Goal: Task Accomplishment & Management: Use online tool/utility

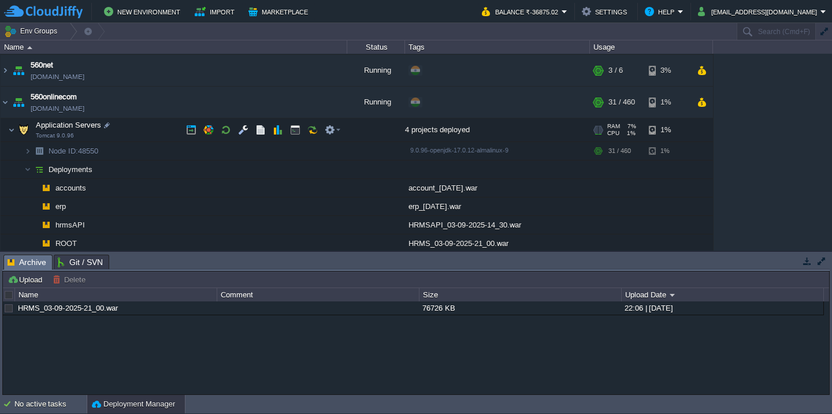
scroll to position [181, 0]
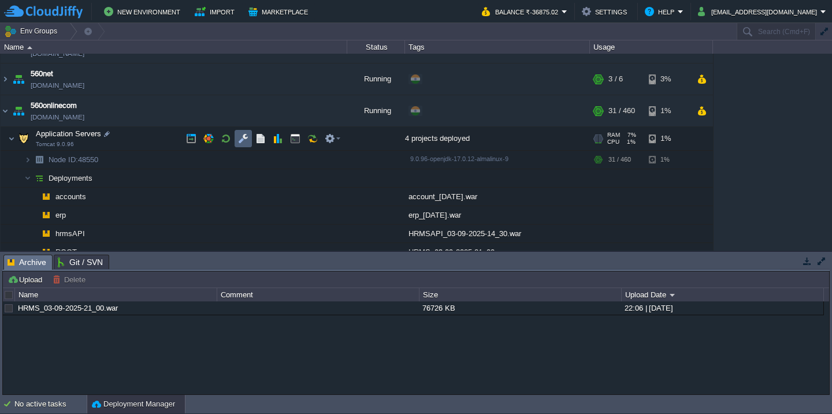
click at [244, 146] on td at bounding box center [243, 138] width 17 height 17
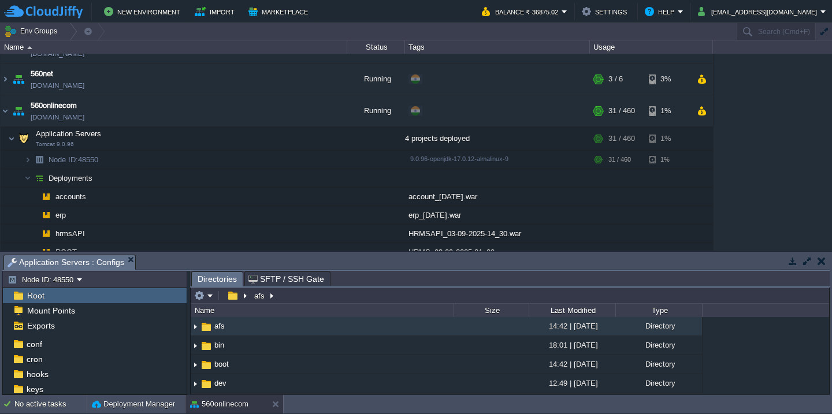
scroll to position [16, 0]
click at [90, 351] on div "cron" at bounding box center [95, 358] width 184 height 15
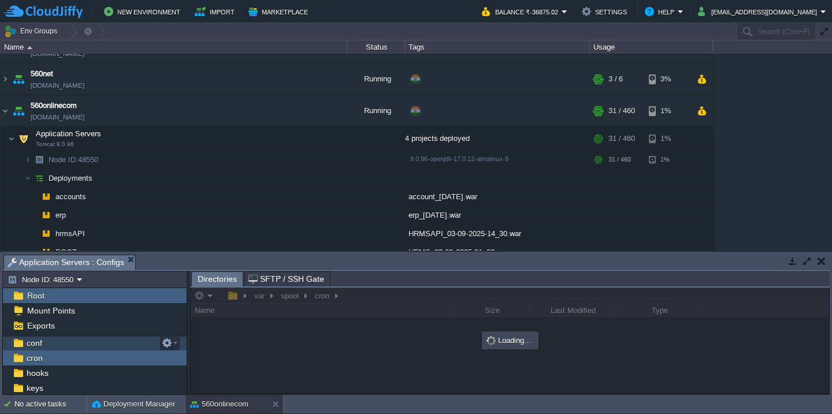
click at [93, 346] on div "conf" at bounding box center [95, 343] width 184 height 15
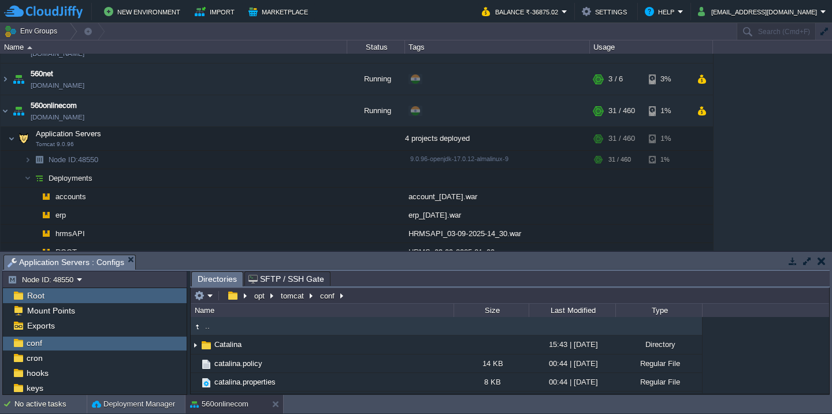
click at [809, 257] on button "button" at bounding box center [807, 261] width 10 height 10
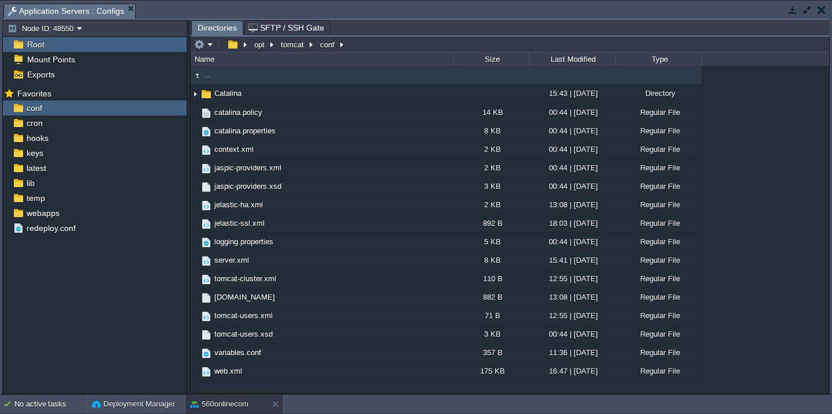
scroll to position [0, 0]
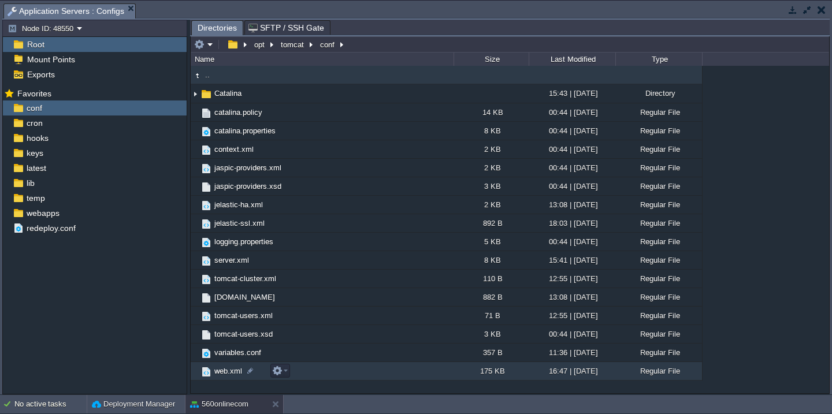
click at [320, 367] on td "web.xml" at bounding box center [322, 371] width 263 height 18
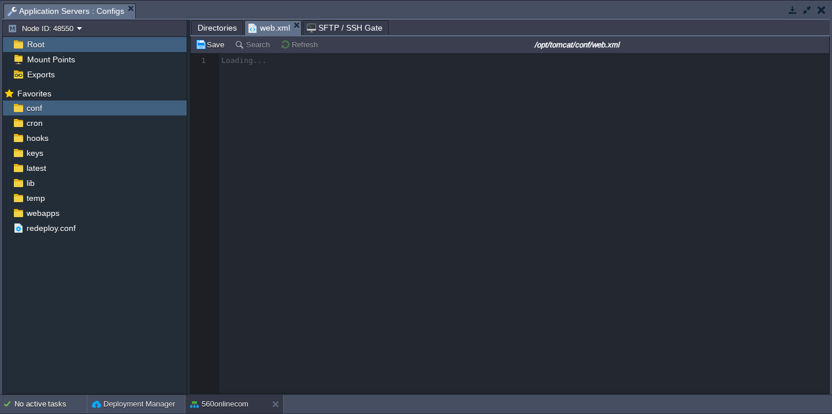
click at [219, 33] on span "Directories" at bounding box center [217, 28] width 39 height 14
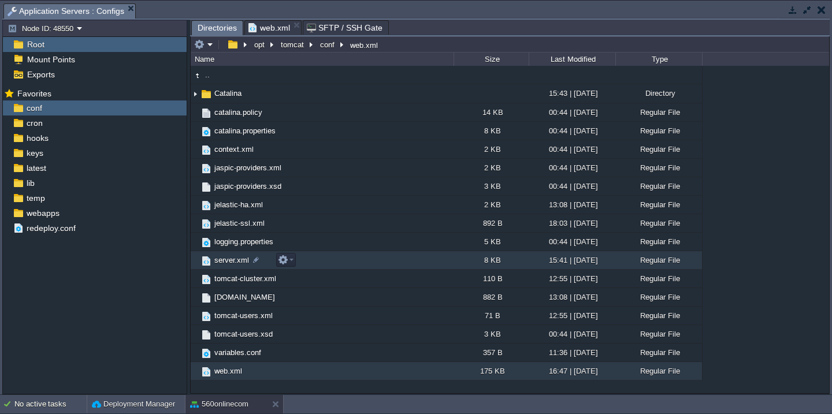
click at [344, 257] on td "server.xml" at bounding box center [322, 260] width 263 height 18
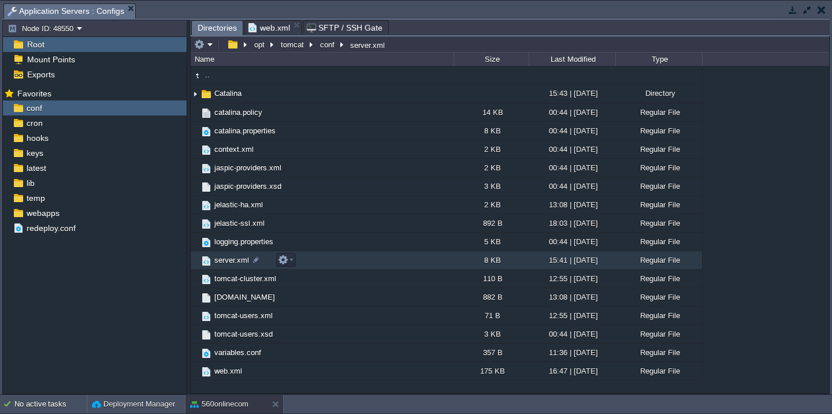
click at [344, 257] on td "server.xml" at bounding box center [322, 260] width 263 height 18
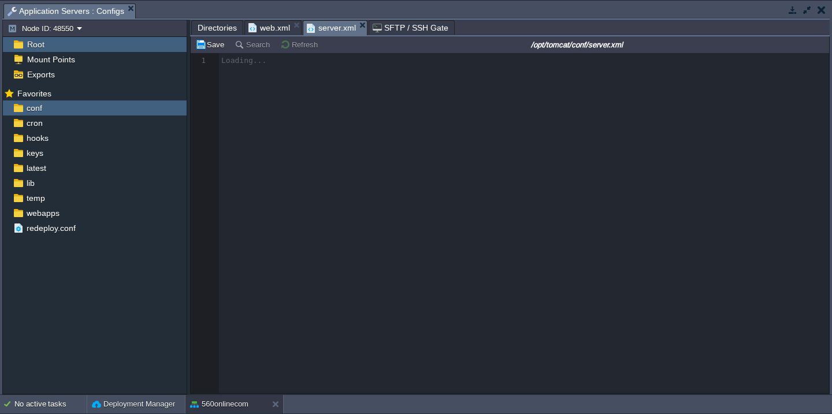
click at [263, 27] on span "web.xml" at bounding box center [269, 28] width 42 height 14
click at [330, 32] on span "server.xml" at bounding box center [331, 28] width 49 height 14
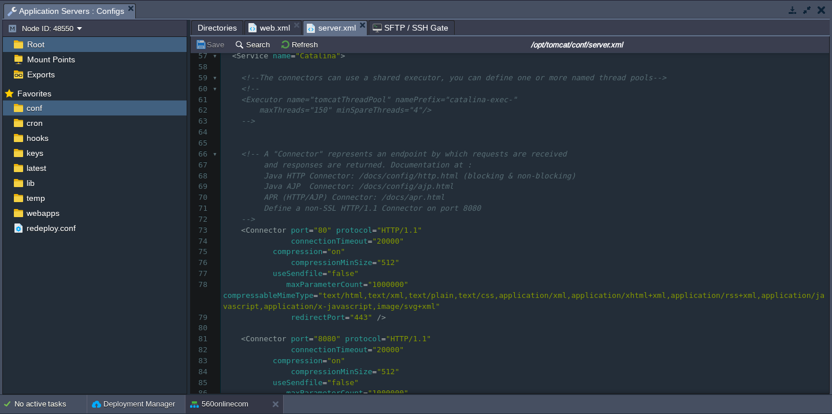
scroll to position [696, 0]
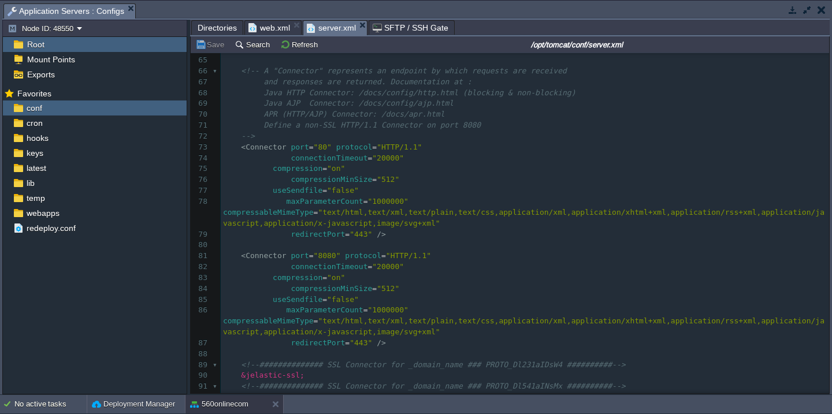
click at [386, 206] on div "168 <?xml version='1.0' encoding='utf-8'?> 50 </ GlobalNamingResources > 51 ​ 5…" at bounding box center [525, 195] width 608 height 609
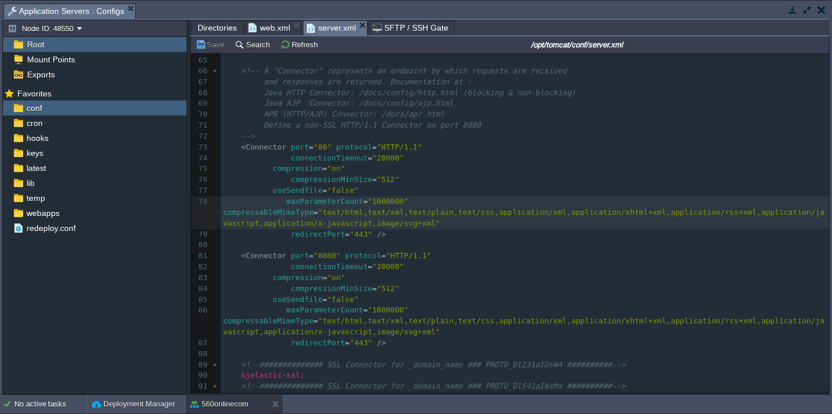
type textarea "0"
type textarea "maxParameterCount="10000000""
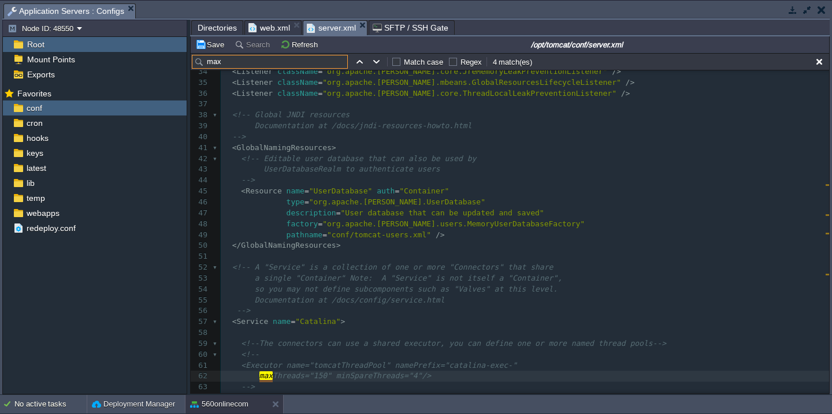
scroll to position [551, 0]
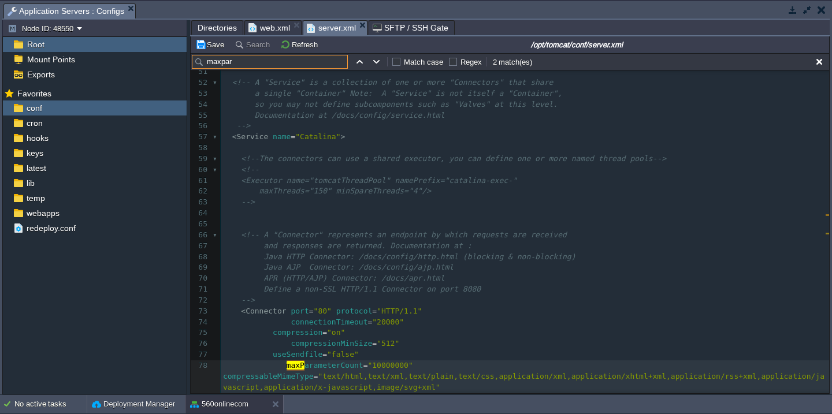
type input "maxpara"
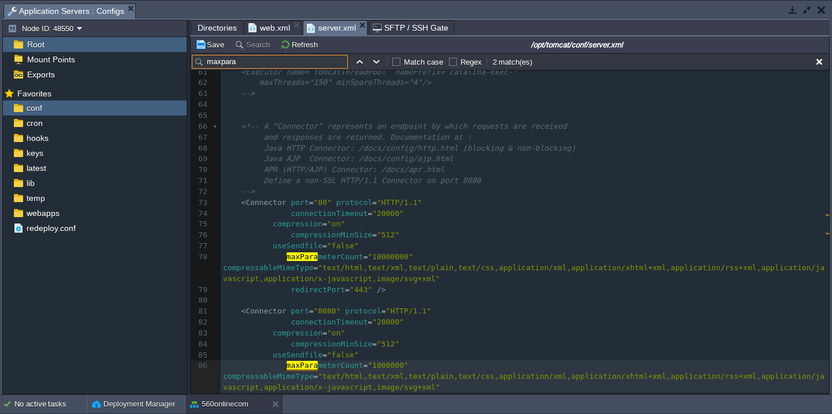
scroll to position [642, 0]
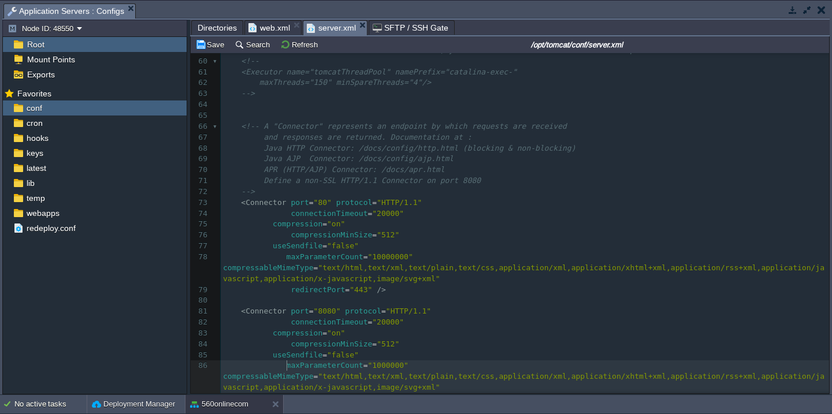
click at [412, 365] on div "x 51 ​ 52 <!-- A "Service" is a collection of one or more "Connectors" that sha…" at bounding box center [525, 235] width 608 height 555
type textarea "maxParameterCount="1000000""
paste textarea
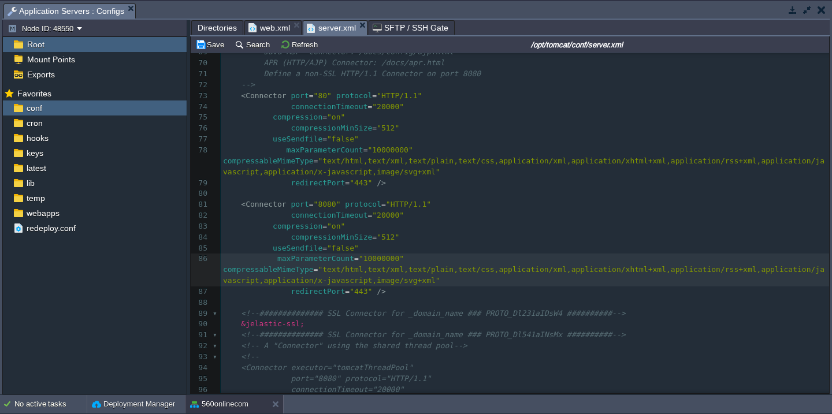
scroll to position [748, 0]
click at [217, 44] on button "Save" at bounding box center [211, 44] width 32 height 10
click at [819, 11] on button "button" at bounding box center [821, 10] width 8 height 10
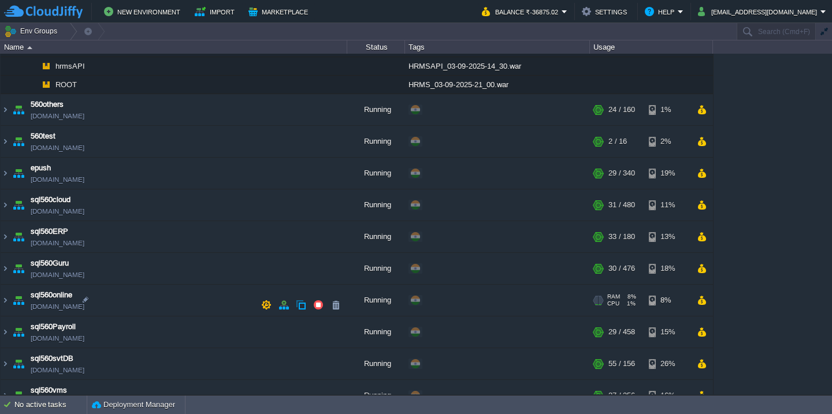
scroll to position [366, 0]
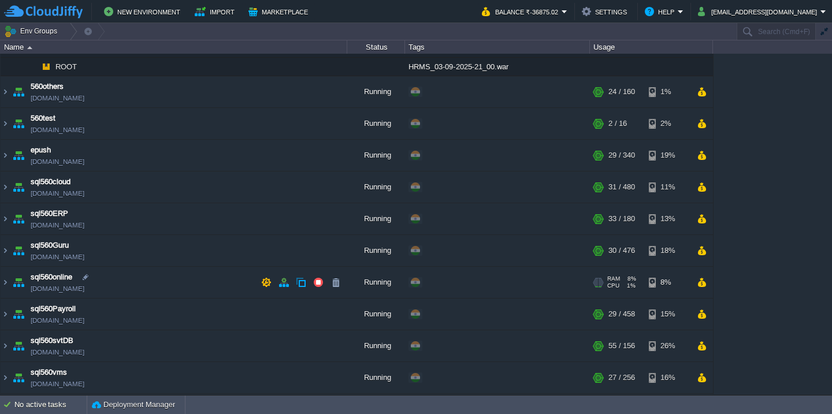
click at [184, 280] on td "sql560online [DOMAIN_NAME]" at bounding box center [174, 283] width 347 height 32
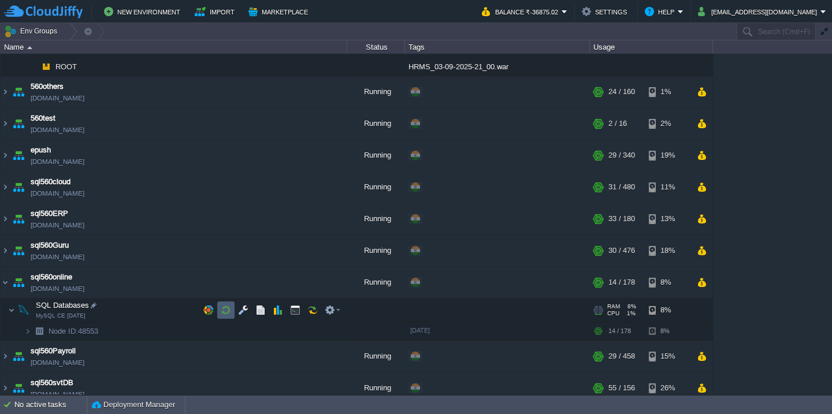
click at [221, 311] on button "button" at bounding box center [226, 310] width 10 height 10
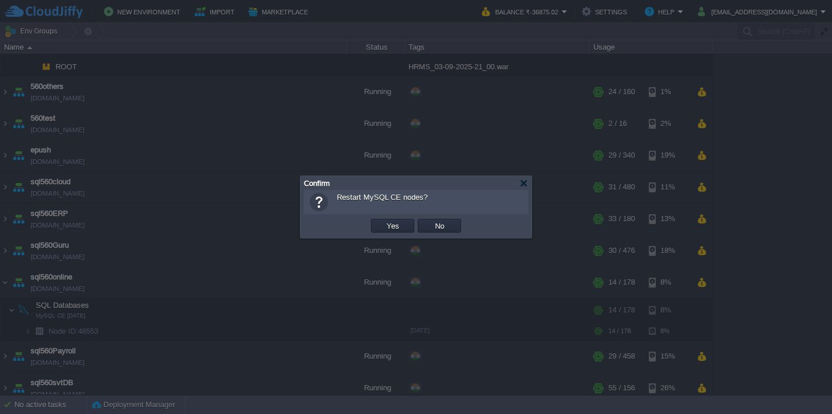
click at [383, 221] on button "Yes" at bounding box center [393, 226] width 20 height 10
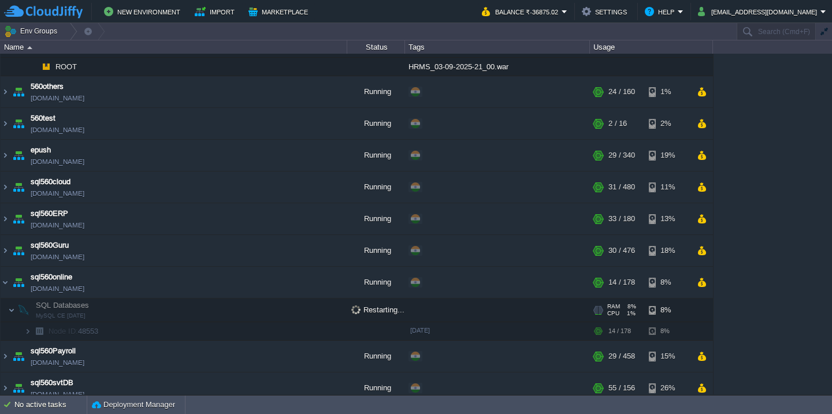
scroll to position [418, 0]
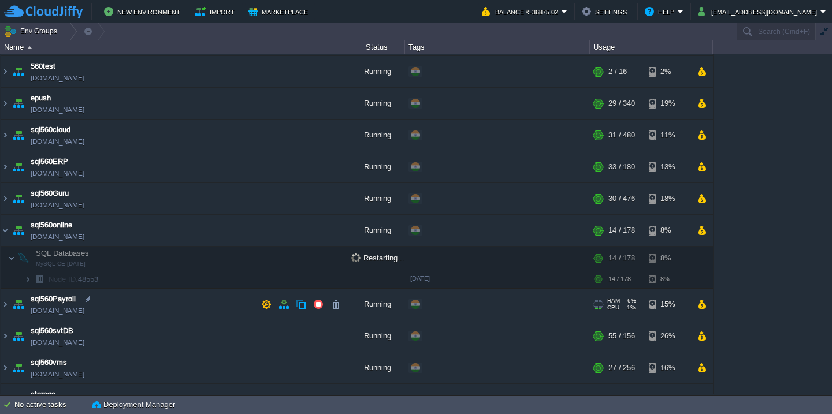
click at [169, 309] on td "sql560Payroll [DOMAIN_NAME]" at bounding box center [174, 305] width 347 height 32
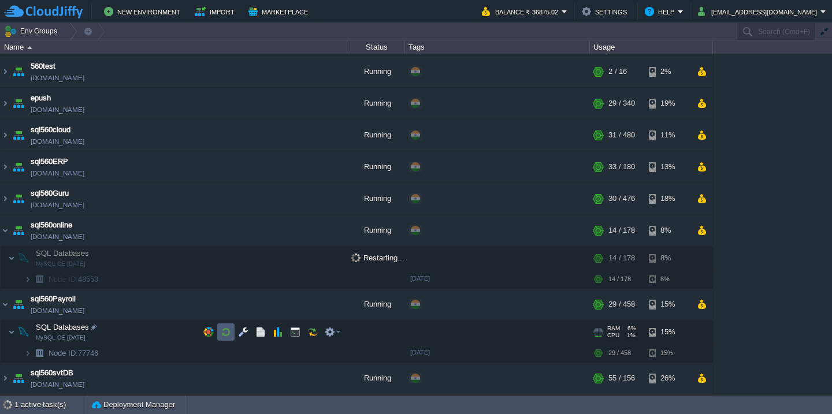
click at [221, 332] on button "button" at bounding box center [226, 332] width 10 height 10
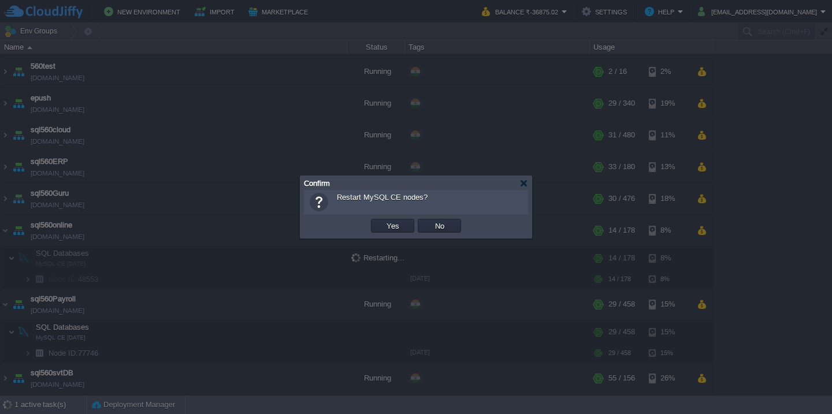
click at [383, 221] on button "Yes" at bounding box center [393, 226] width 20 height 10
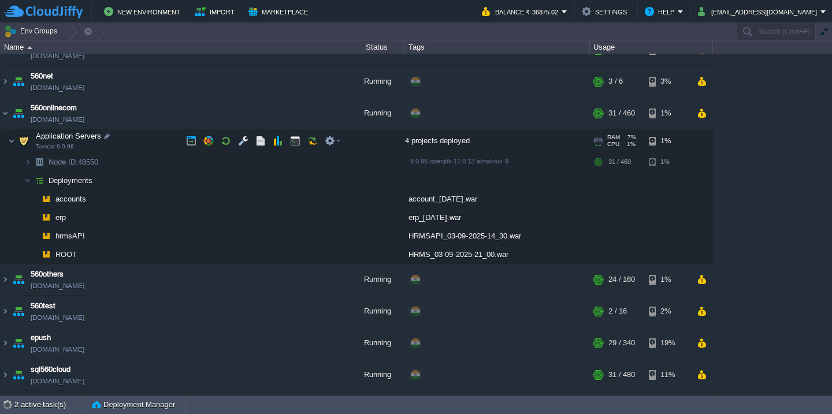
click at [135, 135] on td "Application Servers Tomcat 9.0.96" at bounding box center [174, 141] width 347 height 24
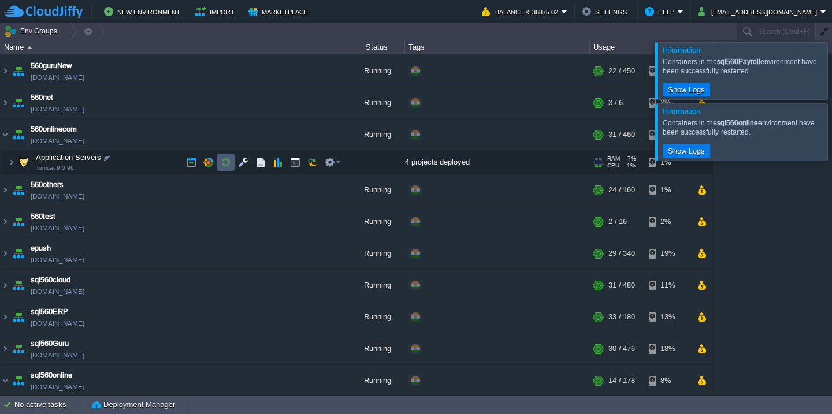
click at [222, 168] on button "button" at bounding box center [226, 162] width 10 height 10
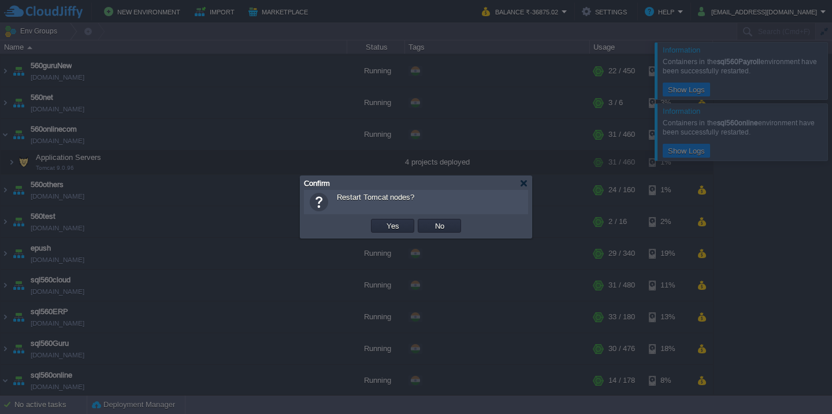
click at [383, 221] on button "Yes" at bounding box center [393, 226] width 20 height 10
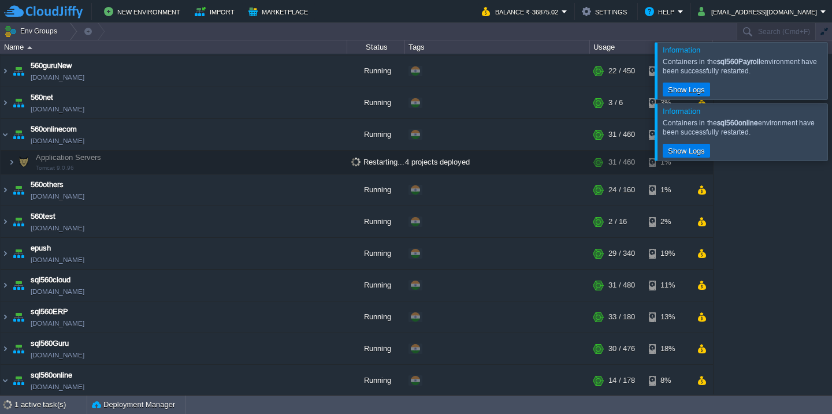
click at [831, 73] on div at bounding box center [846, 70] width 0 height 57
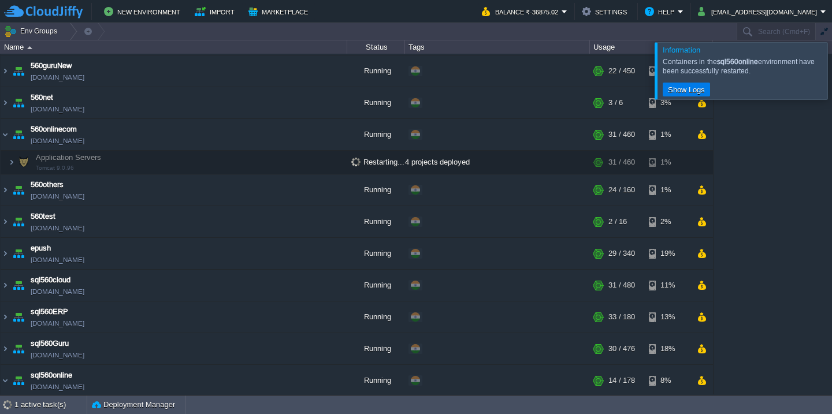
click at [831, 90] on div at bounding box center [846, 70] width 0 height 57
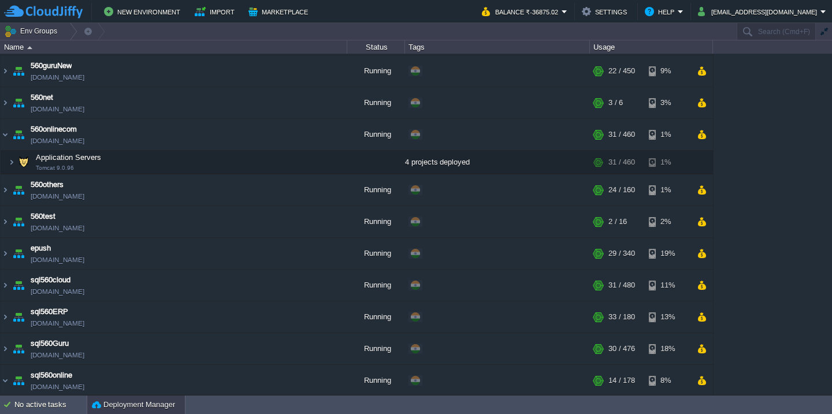
click at [136, 411] on div "Deployment Manager" at bounding box center [136, 405] width 98 height 18
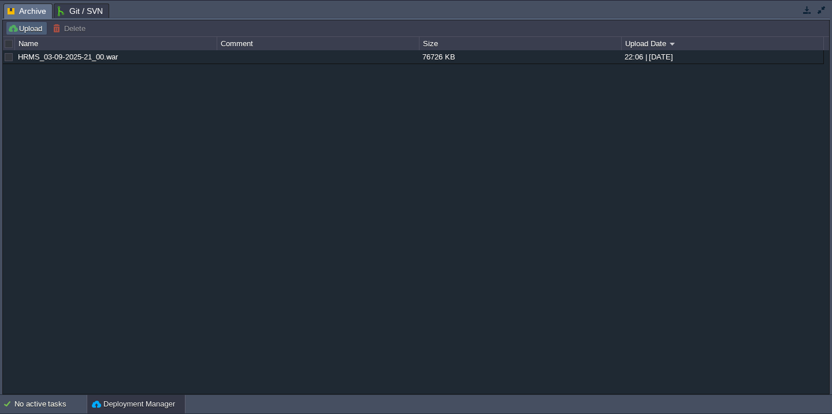
click at [33, 29] on button "Upload" at bounding box center [27, 28] width 38 height 10
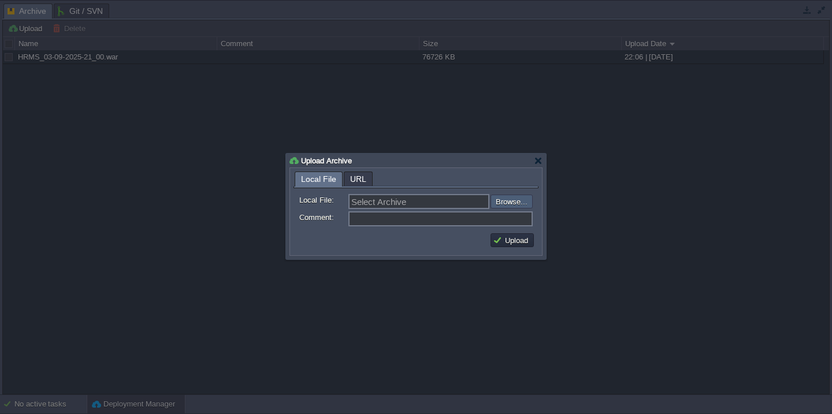
click at [512, 195] on input "file" at bounding box center [459, 202] width 146 height 14
type input "C:\fakepath\utilAPI_241_04-09-25_11-20.war"
type input "utilAPI_241_04-09-25_11-20.war"
click at [507, 240] on button "Upload" at bounding box center [512, 240] width 39 height 10
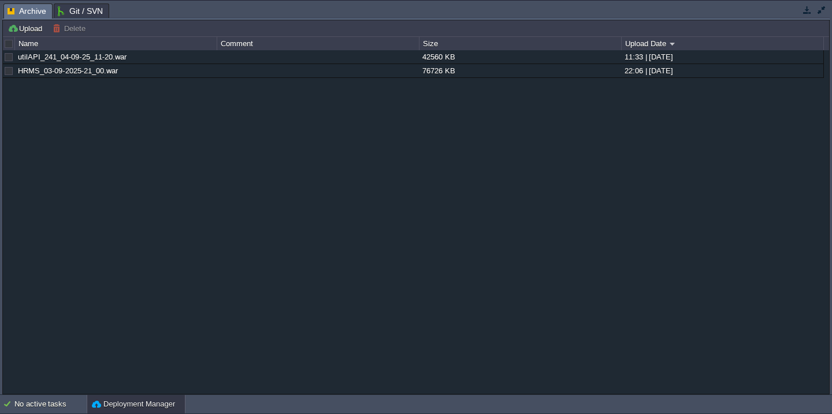
click at [823, 9] on button "button" at bounding box center [821, 10] width 10 height 10
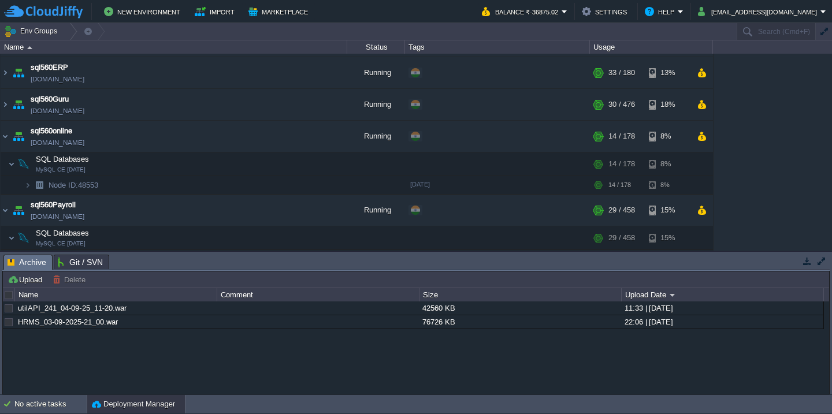
scroll to position [767, 0]
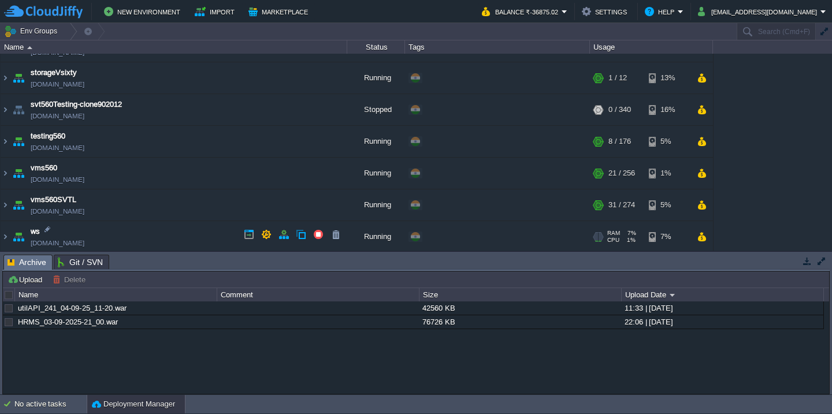
click at [132, 235] on td "ws [DOMAIN_NAME]" at bounding box center [174, 237] width 347 height 32
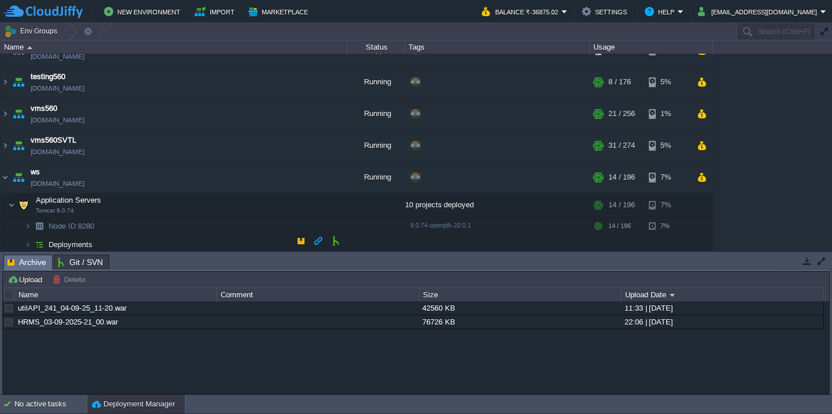
click at [143, 237] on td "Deployments" at bounding box center [174, 245] width 347 height 18
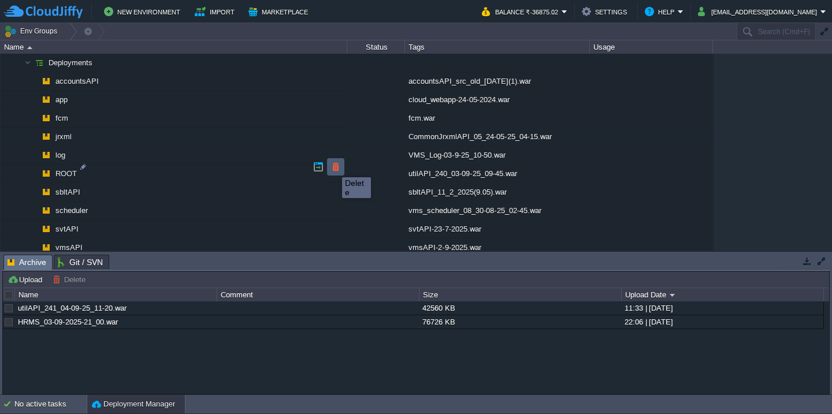
click at [333, 167] on button "button" at bounding box center [335, 167] width 10 height 10
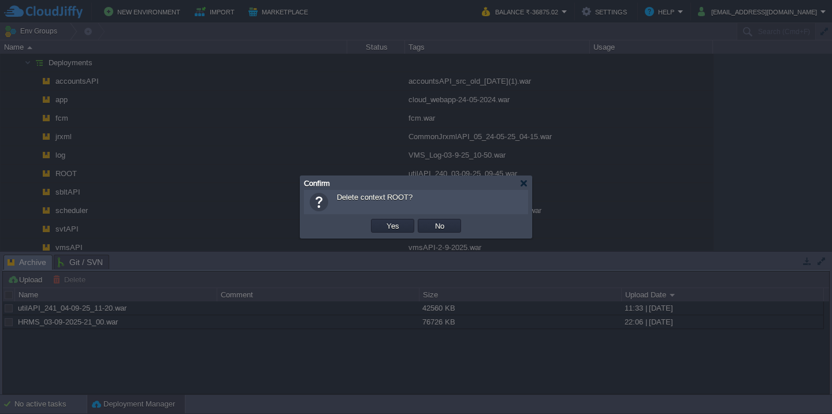
click at [383, 221] on button "Yes" at bounding box center [393, 226] width 20 height 10
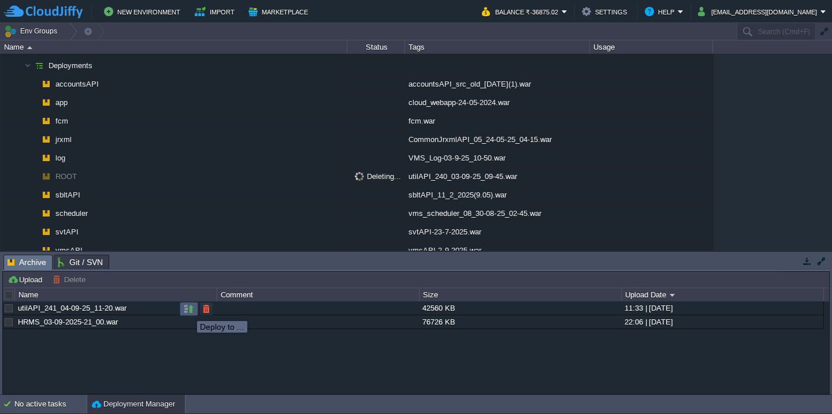
click at [188, 311] on button "button" at bounding box center [189, 309] width 10 height 10
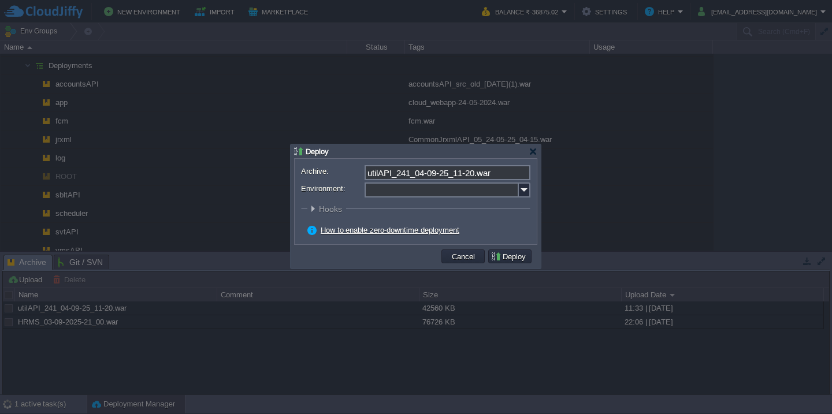
click at [395, 193] on input "Environment:" at bounding box center [442, 190] width 154 height 15
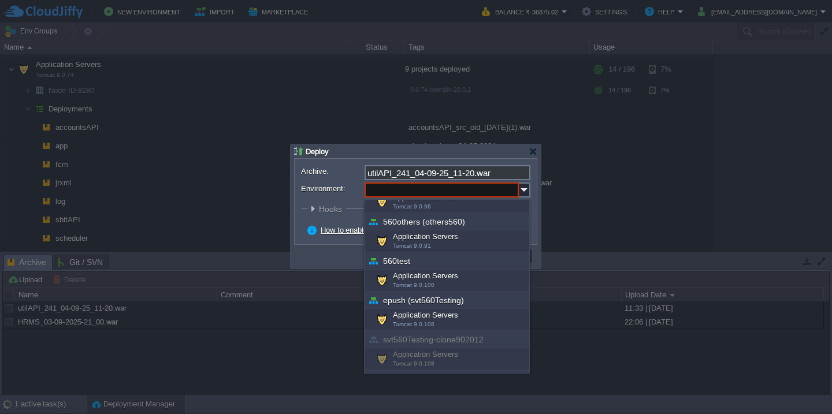
scroll to position [416, 0]
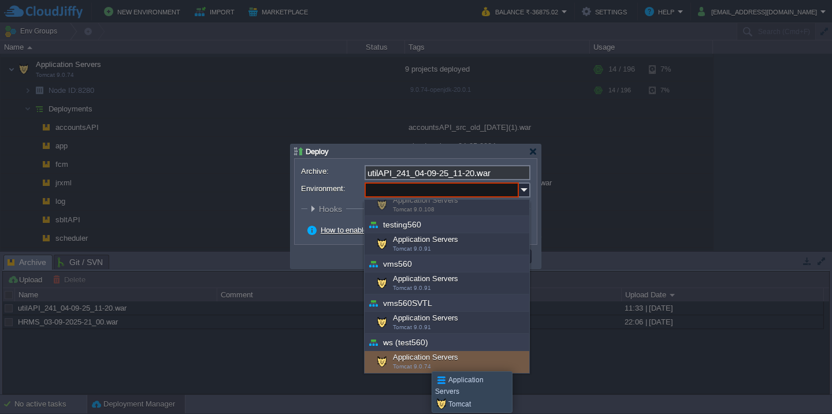
click at [423, 361] on div "Application Servers Tomcat 9.0.74" at bounding box center [447, 362] width 165 height 22
type input "Application Servers (ws (test560))"
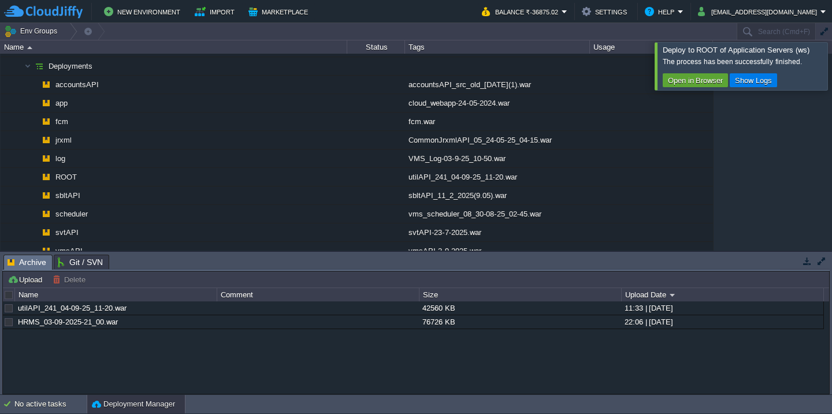
scroll to position [962, 0]
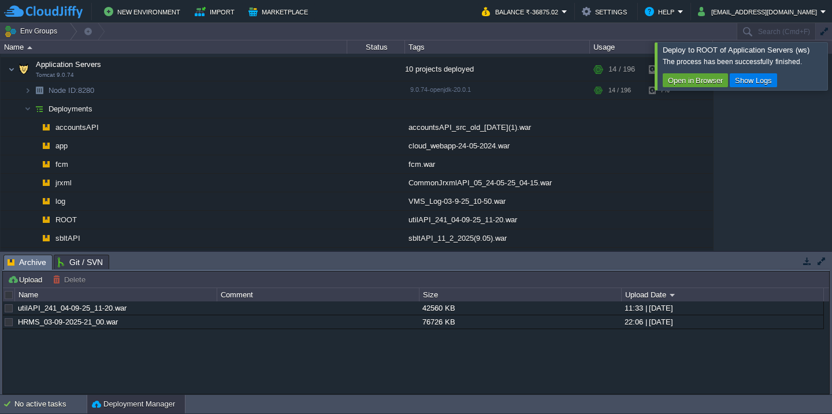
click at [831, 67] on div at bounding box center [846, 65] width 0 height 47
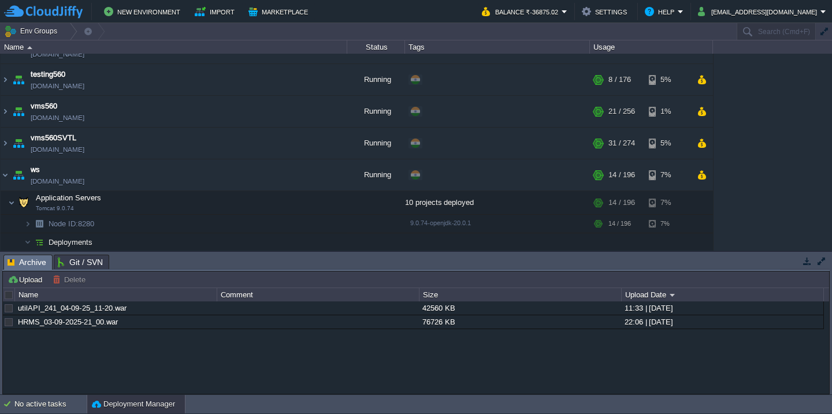
scroll to position [827, 0]
click at [144, 199] on td "Application Servers Tomcat 9.0.74" at bounding box center [174, 204] width 347 height 24
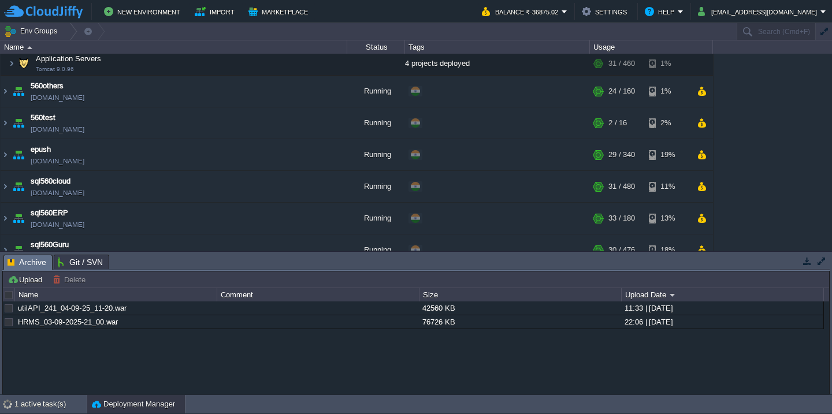
scroll to position [790, 0]
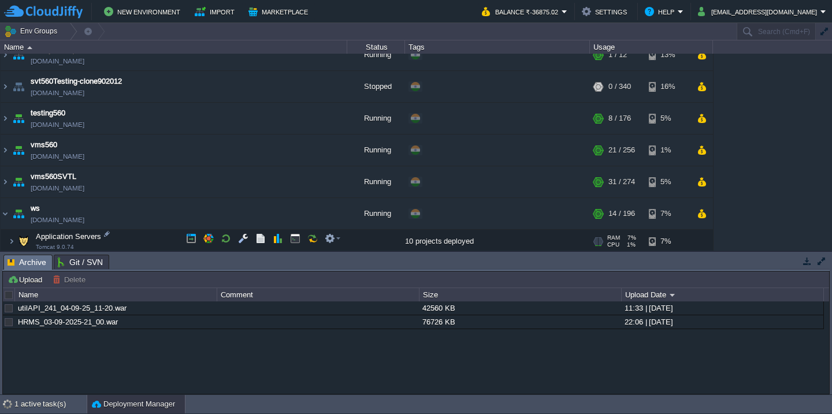
click at [152, 243] on td "Application Servers Tomcat 9.0.74" at bounding box center [174, 242] width 347 height 24
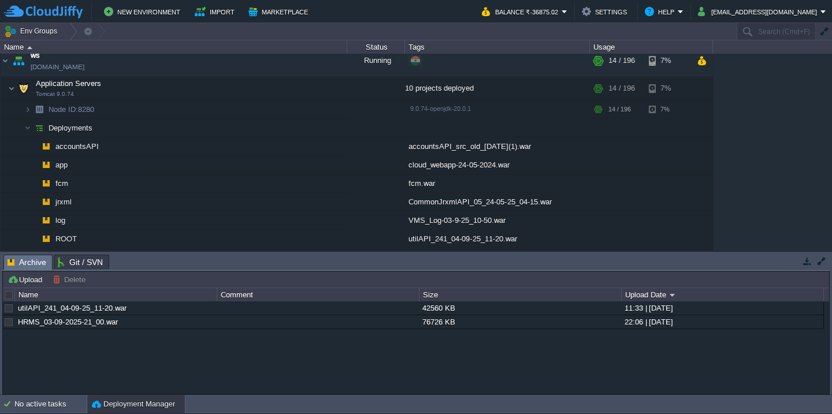
scroll to position [894, 0]
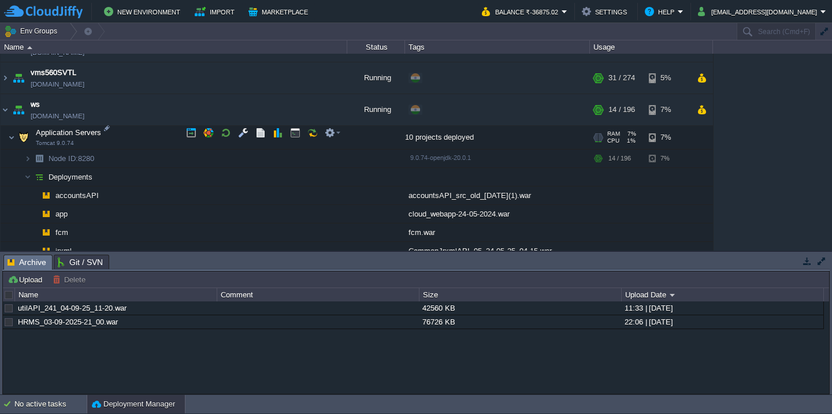
click at [175, 131] on td "Application Servers Tomcat 9.0.74" at bounding box center [174, 138] width 347 height 24
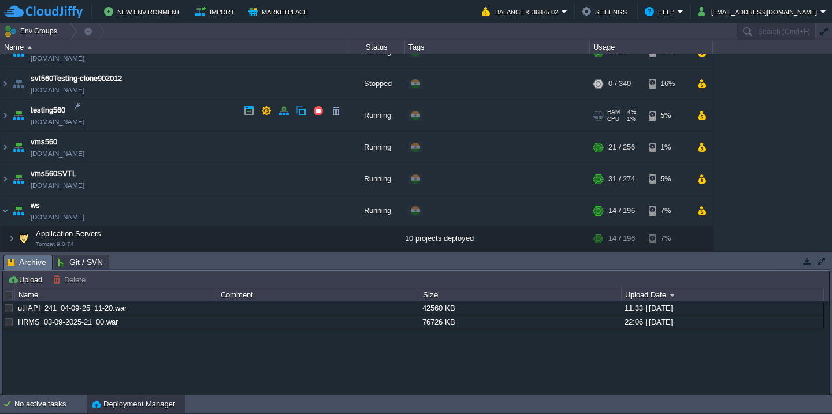
scroll to position [788, 0]
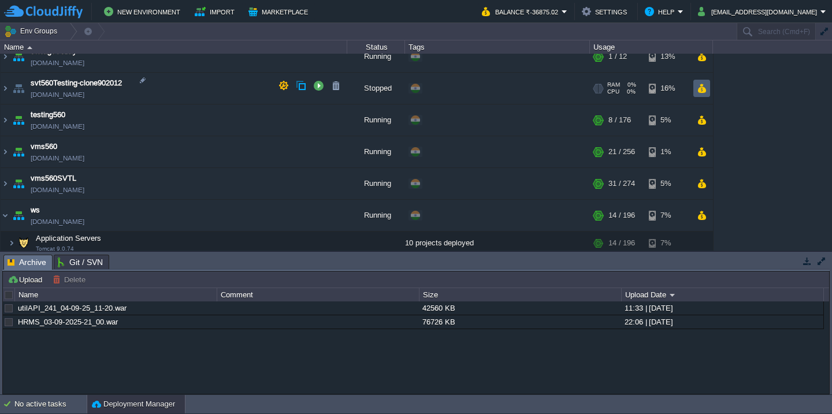
click at [697, 85] on button "button" at bounding box center [702, 88] width 10 height 10
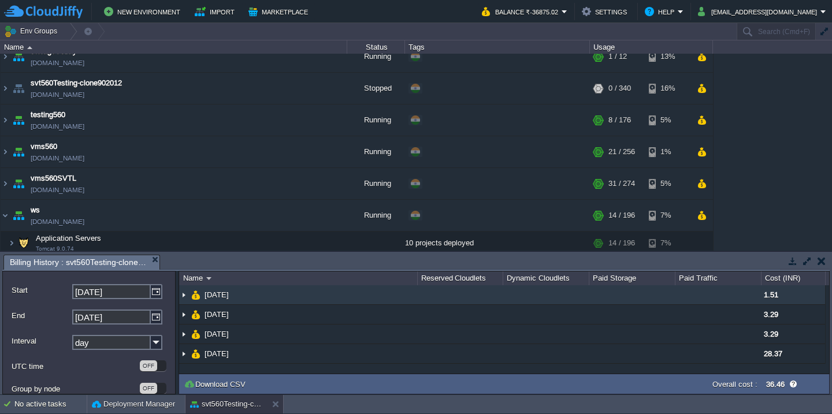
click at [662, 292] on td at bounding box center [632, 295] width 86 height 20
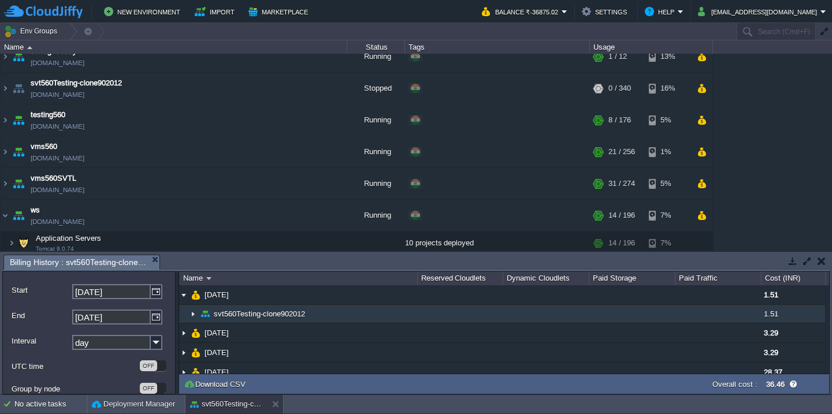
click at [580, 307] on td at bounding box center [546, 314] width 86 height 18
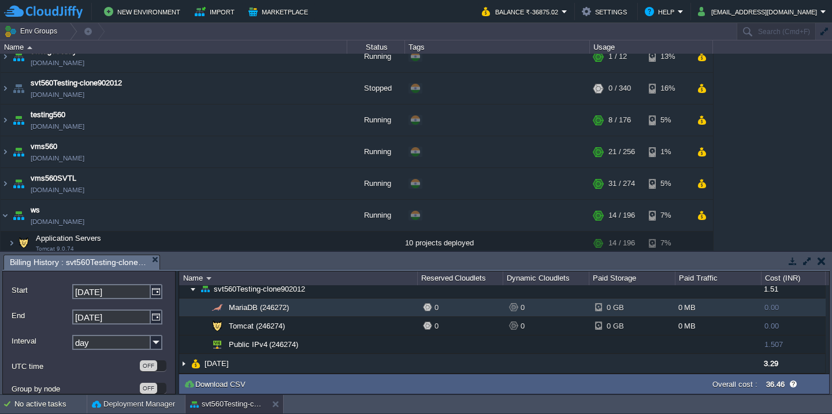
scroll to position [25, 0]
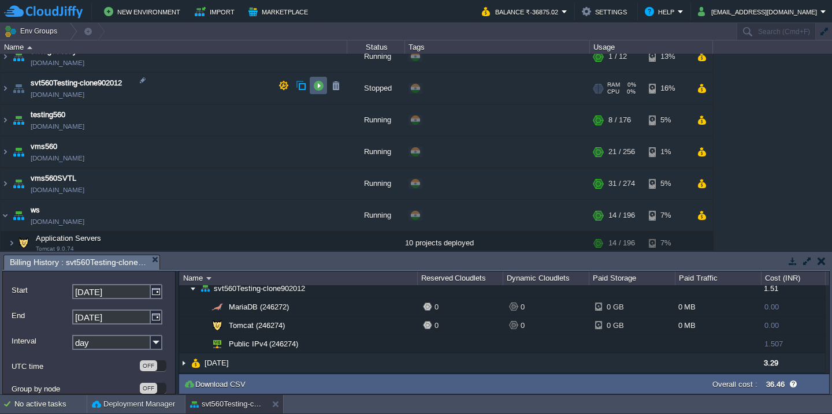
click at [317, 93] on td at bounding box center [318, 85] width 17 height 17
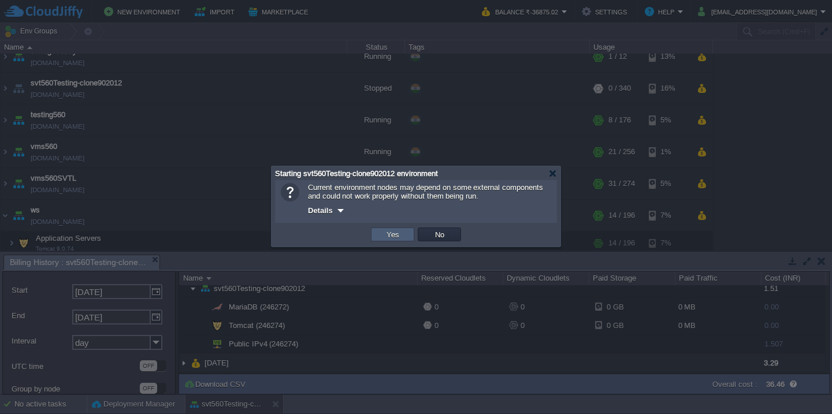
click at [380, 241] on td "Yes" at bounding box center [392, 235] width 43 height 14
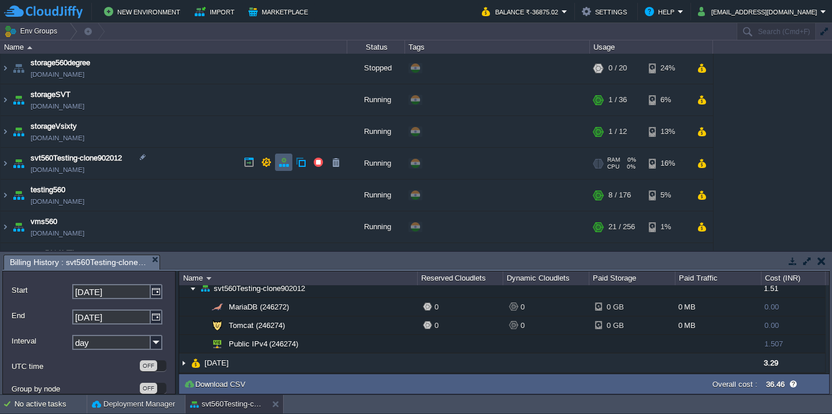
scroll to position [790, 0]
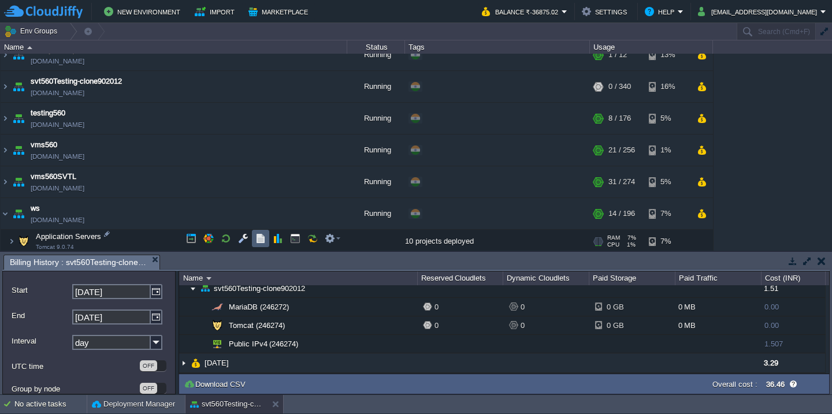
click at [257, 244] on td at bounding box center [260, 238] width 17 height 17
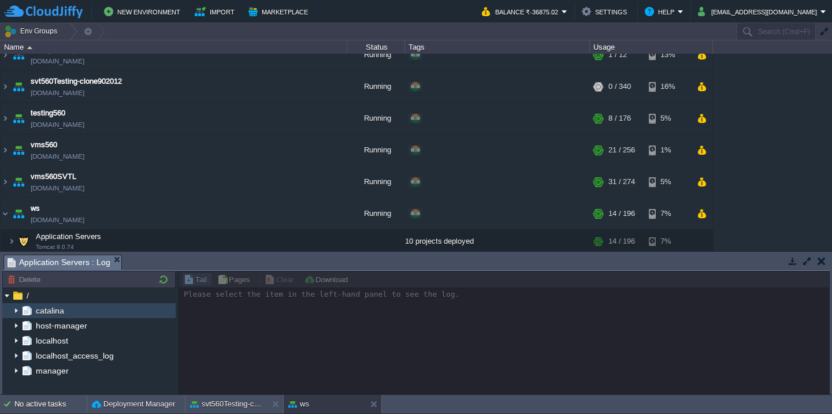
click at [18, 310] on img at bounding box center [16, 310] width 9 height 15
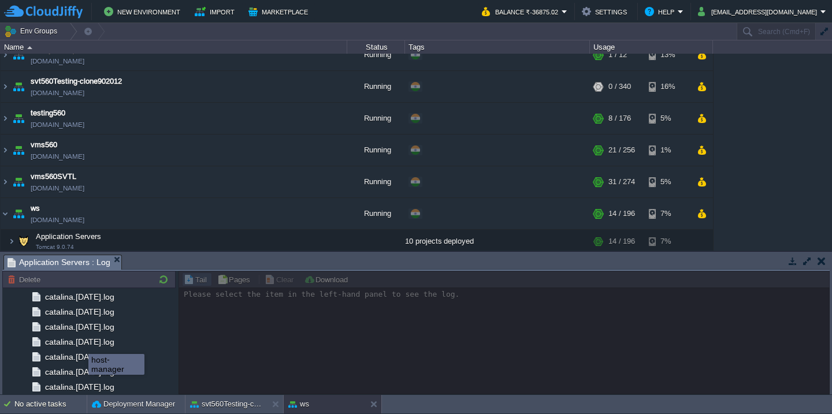
scroll to position [1366, 0]
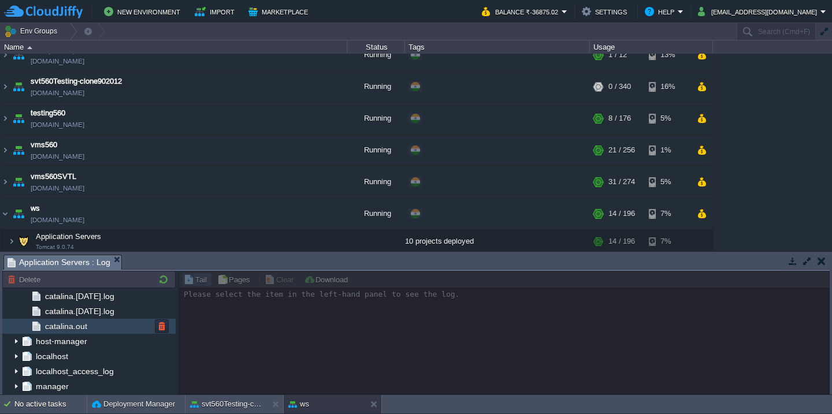
click at [102, 326] on div "catalina.out" at bounding box center [88, 326] width 173 height 15
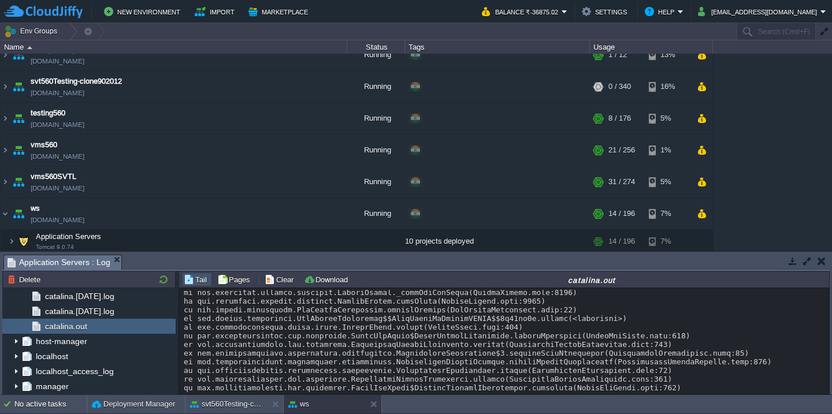
scroll to position [24185, 0]
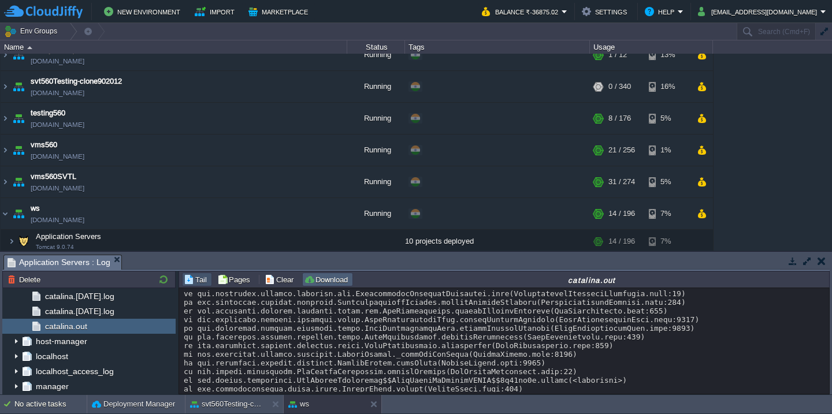
click at [304, 278] on button "Download" at bounding box center [327, 279] width 47 height 10
click at [281, 278] on button "Clear" at bounding box center [281, 279] width 32 height 10
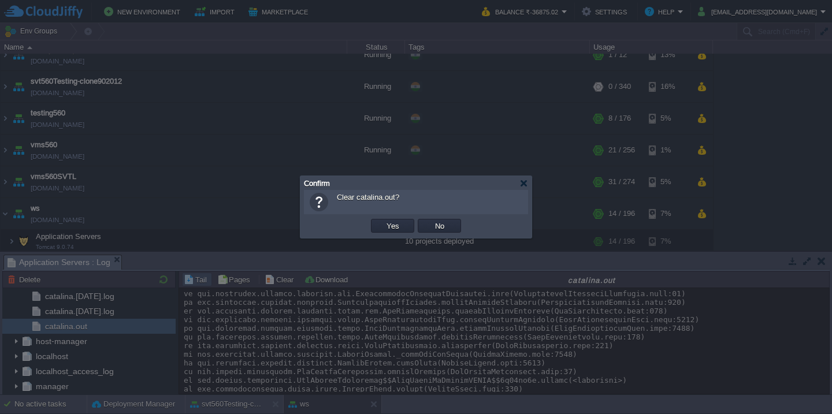
click at [383, 221] on button "Yes" at bounding box center [393, 226] width 20 height 10
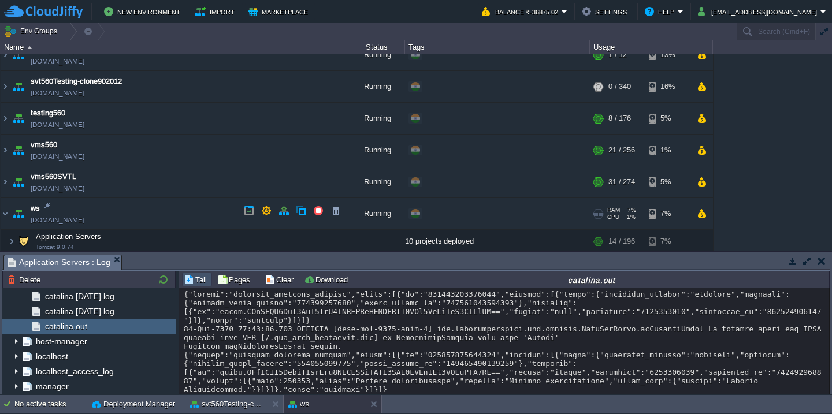
scroll to position [173, 0]
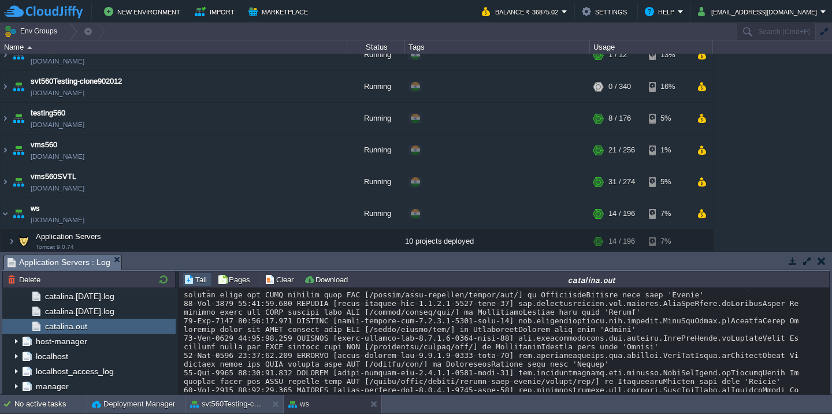
click at [392, 356] on div at bounding box center [504, 286] width 641 height 338
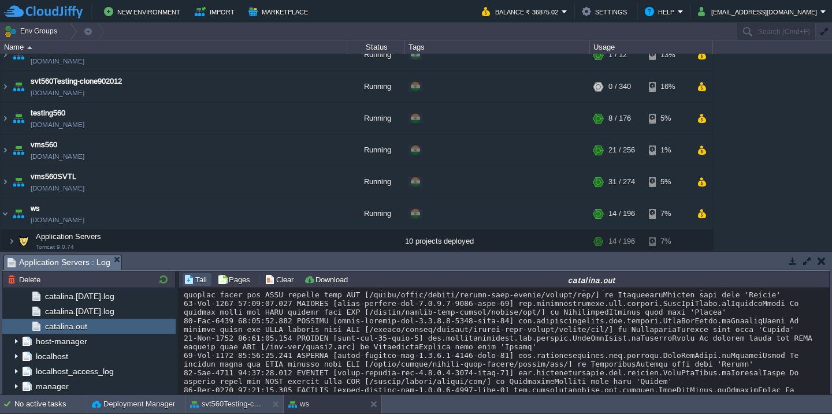
scroll to position [1213, 0]
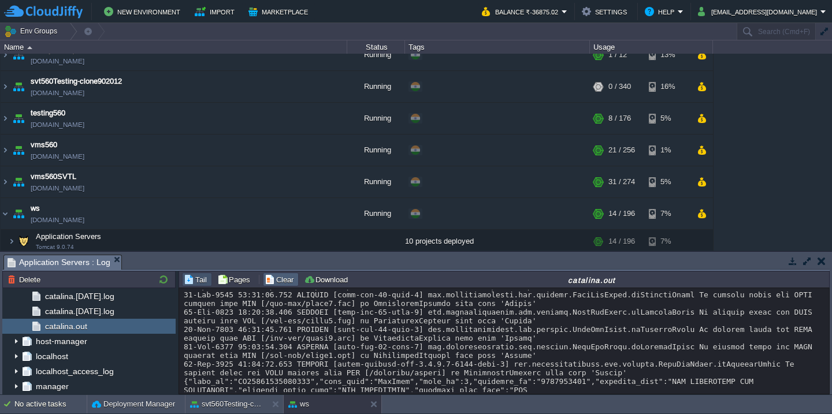
click at [281, 274] on td "Clear" at bounding box center [281, 280] width 36 height 14
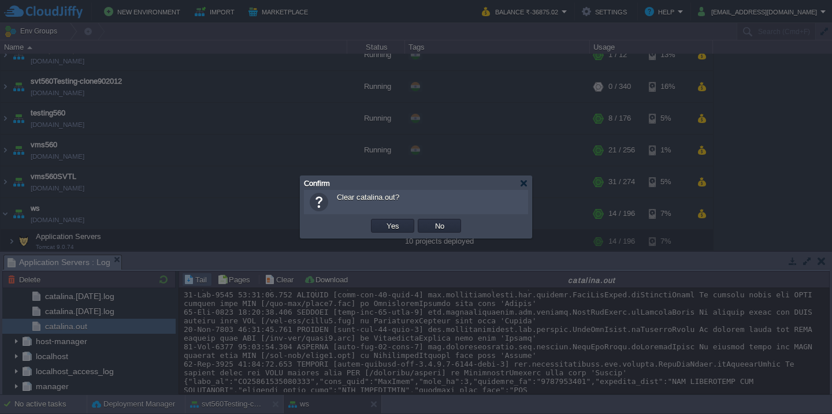
click at [383, 221] on button "Yes" at bounding box center [393, 226] width 20 height 10
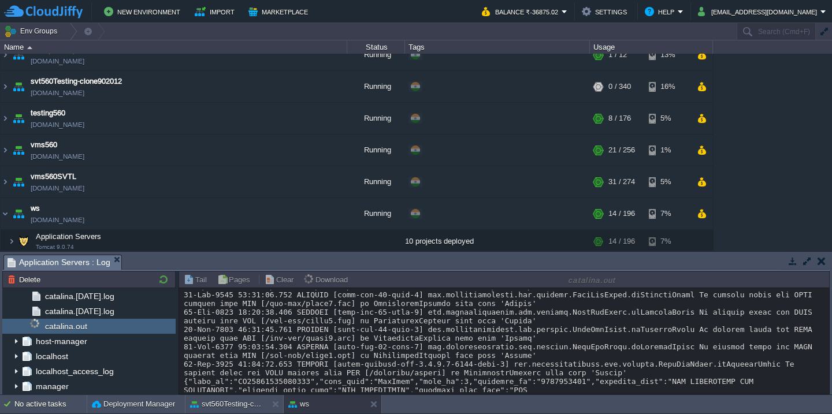
click at [809, 262] on button "button" at bounding box center [807, 261] width 10 height 10
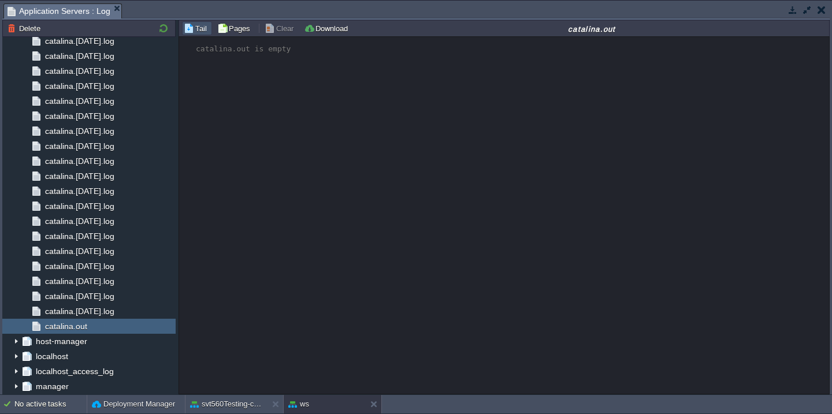
scroll to position [0, 0]
click at [808, 9] on button "button" at bounding box center [807, 10] width 10 height 10
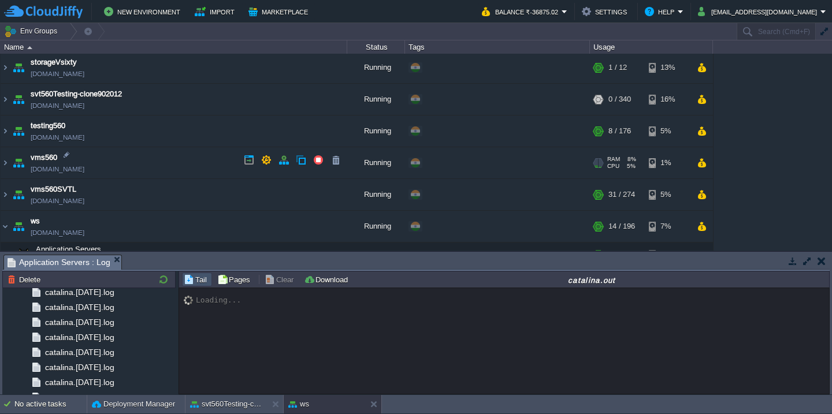
click at [176, 160] on td "vms560 [DOMAIN_NAME]" at bounding box center [174, 163] width 347 height 32
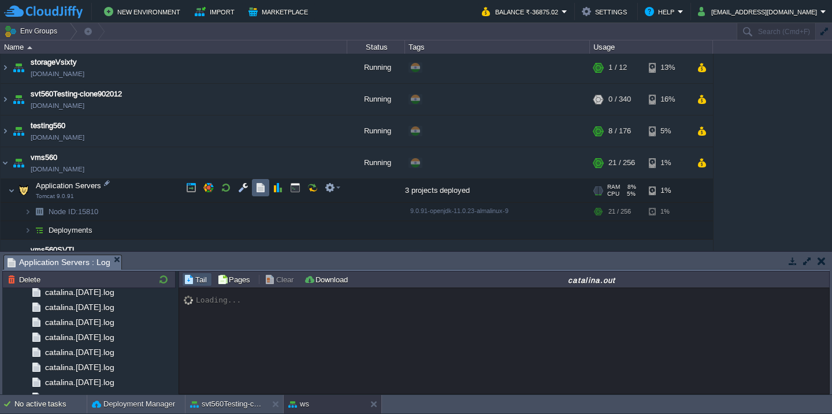
click at [259, 191] on button "button" at bounding box center [260, 188] width 10 height 10
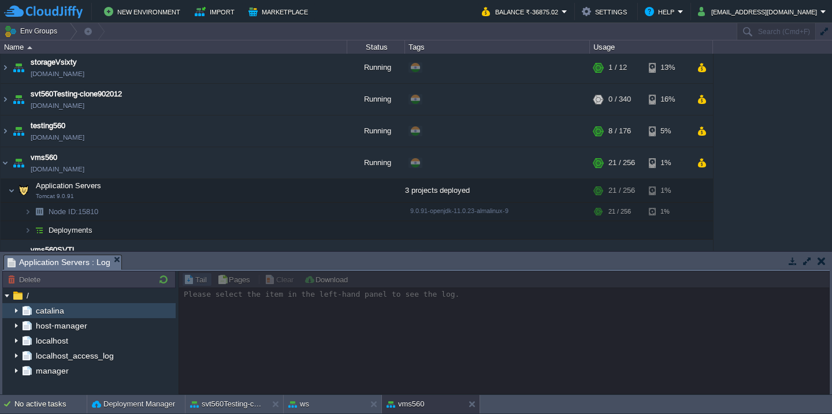
click at [13, 307] on img at bounding box center [16, 310] width 9 height 15
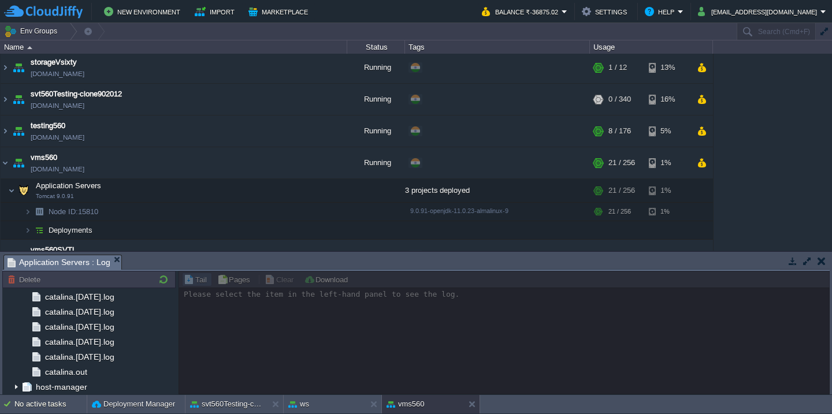
scroll to position [1366, 0]
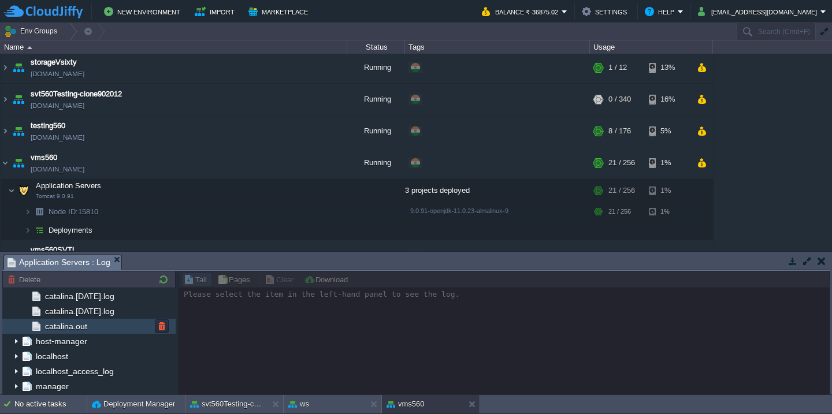
click at [102, 330] on div "catalina.out" at bounding box center [88, 326] width 173 height 15
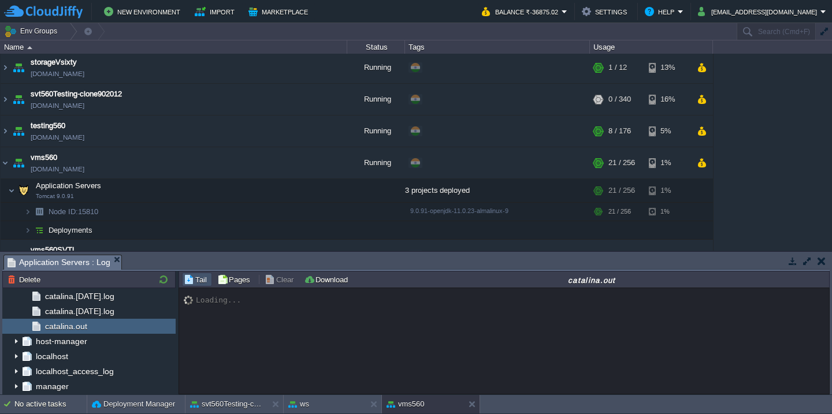
click at [808, 258] on button "button" at bounding box center [807, 261] width 10 height 10
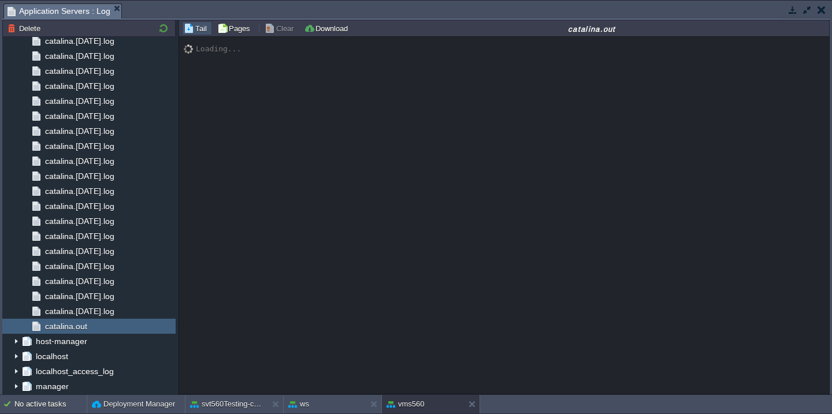
scroll to position [9245, 0]
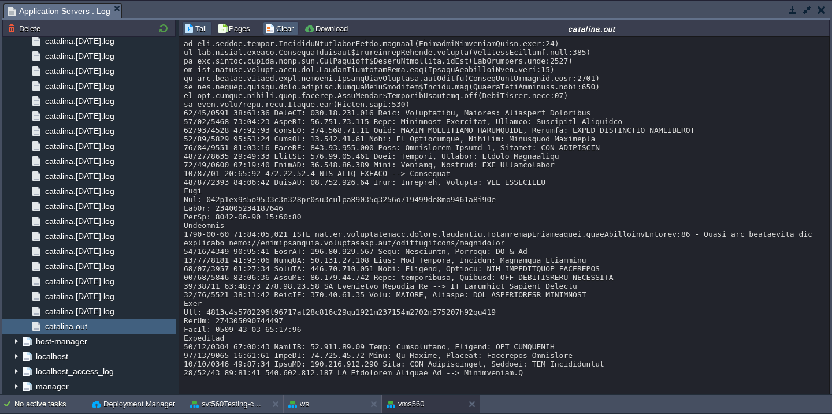
click at [278, 31] on button "Clear" at bounding box center [281, 28] width 32 height 10
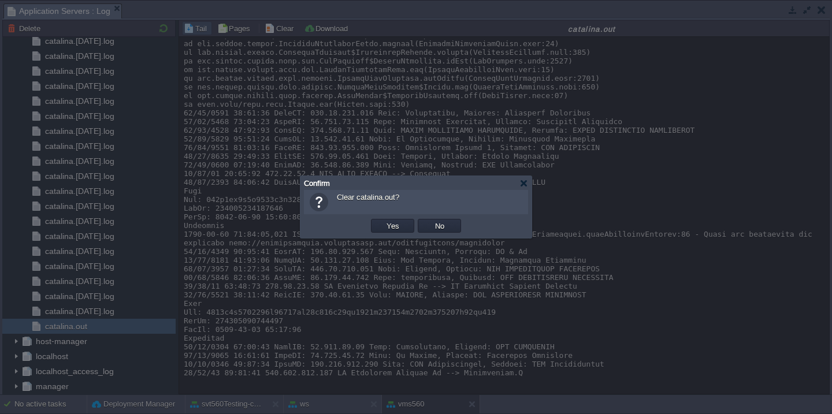
click at [383, 221] on button "Yes" at bounding box center [393, 226] width 20 height 10
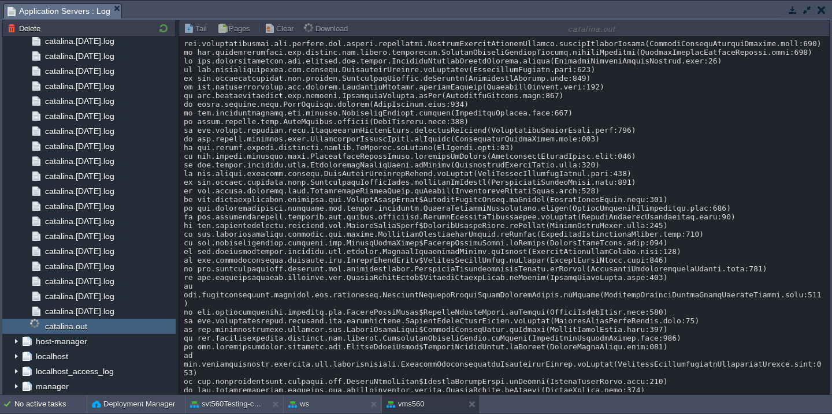
scroll to position [0, 0]
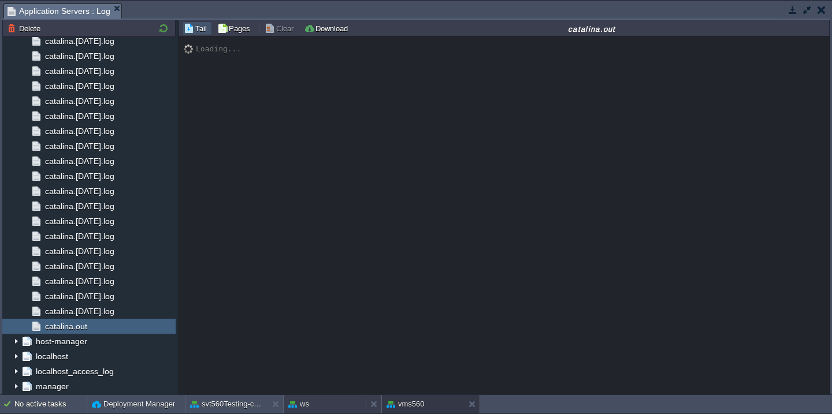
click at [314, 398] on div "ws" at bounding box center [325, 404] width 82 height 18
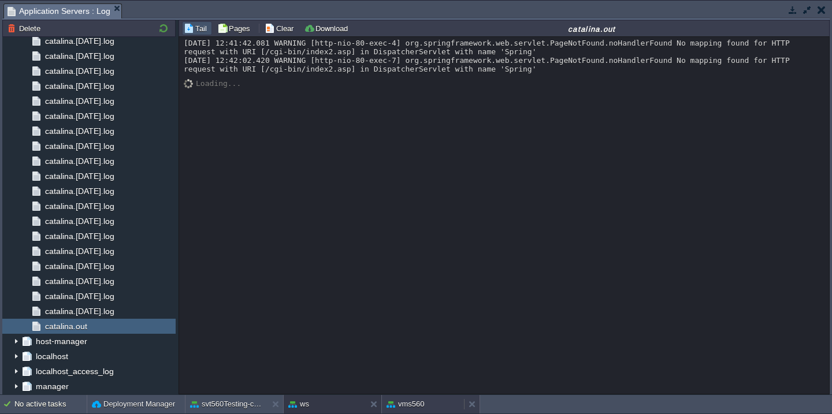
click at [419, 403] on button "vms560" at bounding box center [405, 405] width 38 height 12
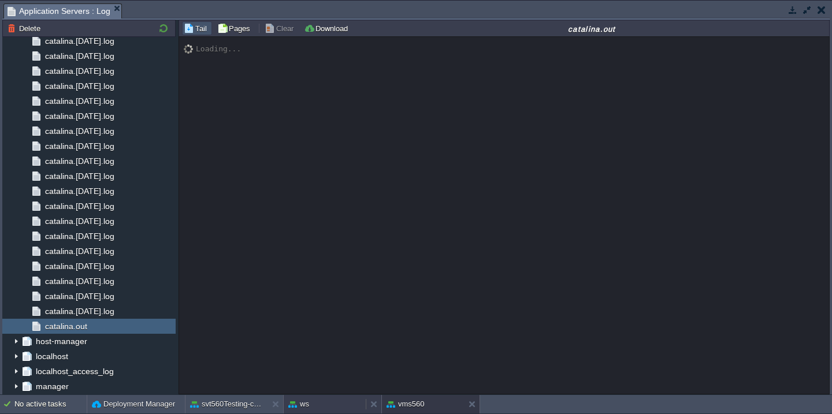
click at [346, 408] on div "ws" at bounding box center [325, 404] width 82 height 18
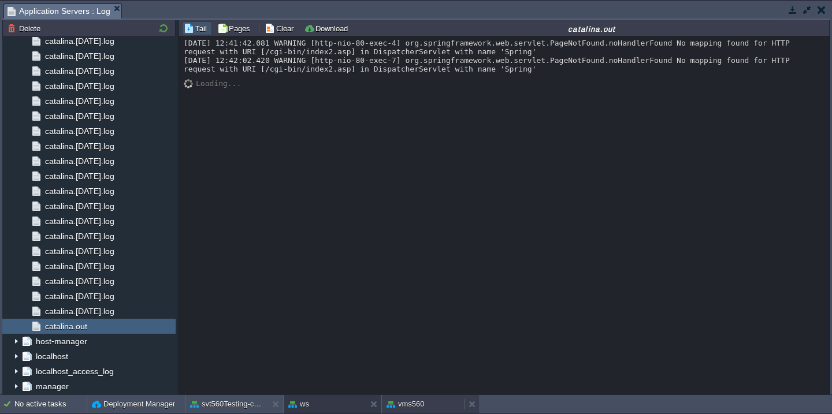
click at [399, 403] on button "vms560" at bounding box center [405, 405] width 38 height 12
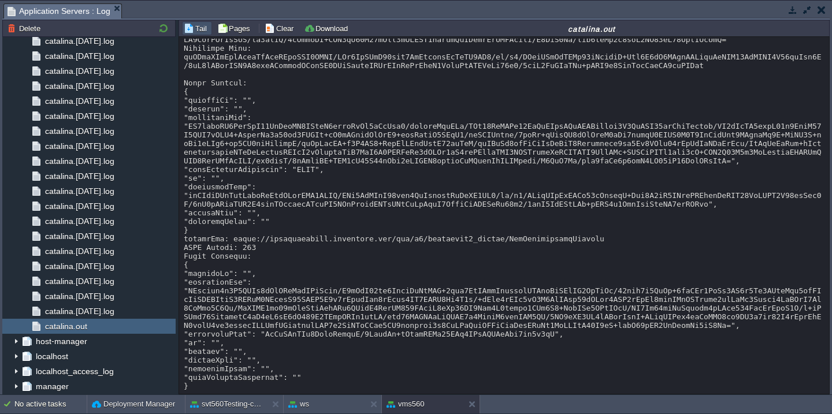
scroll to position [415, 0]
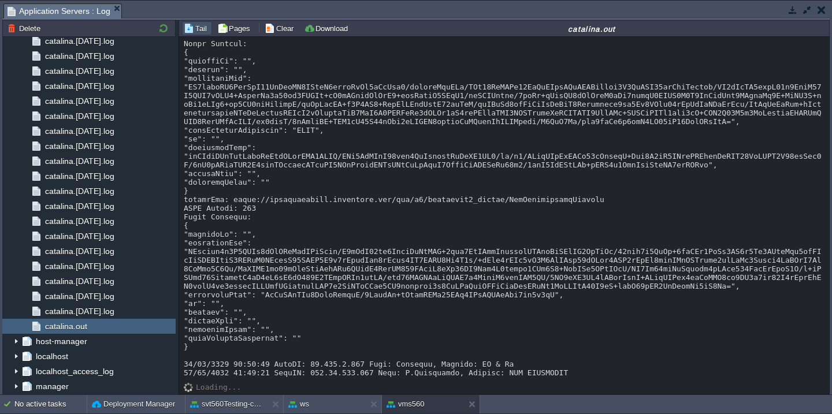
click at [398, 203] on div at bounding box center [504, 4] width 641 height 745
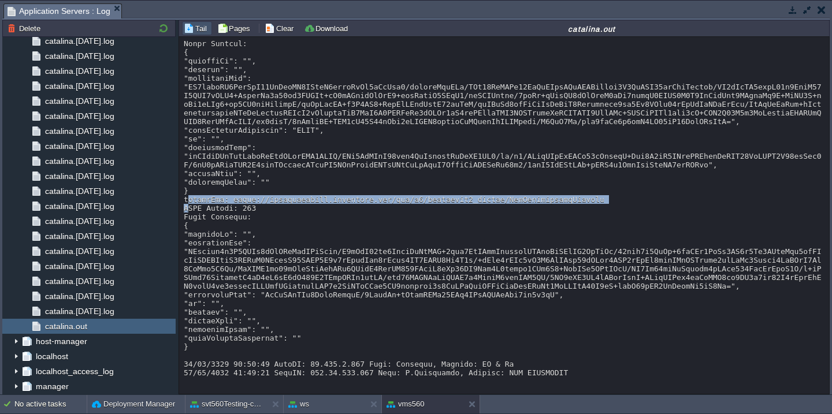
copy div "reqestUrl: [URL][DOMAIN_NAME]"
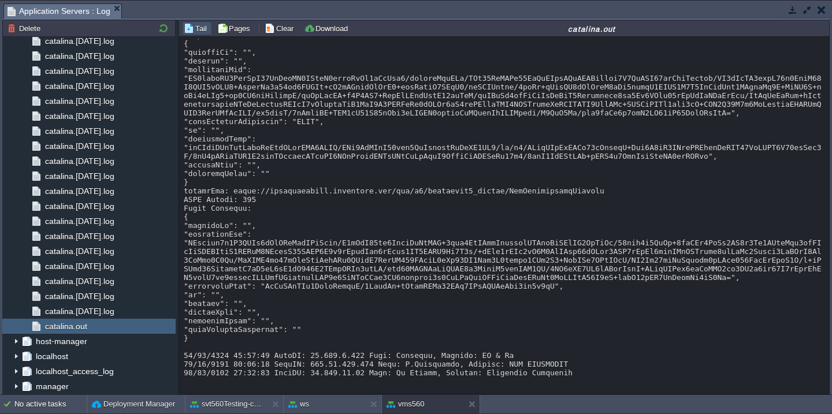
scroll to position [424, 0]
click at [276, 199] on div at bounding box center [504, 0] width 641 height 754
copy div "HTTP Status: 400"
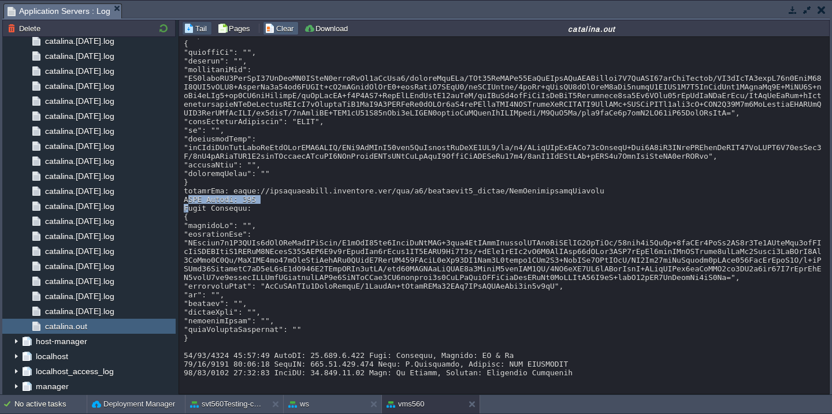
click at [291, 34] on button "Clear" at bounding box center [281, 28] width 32 height 10
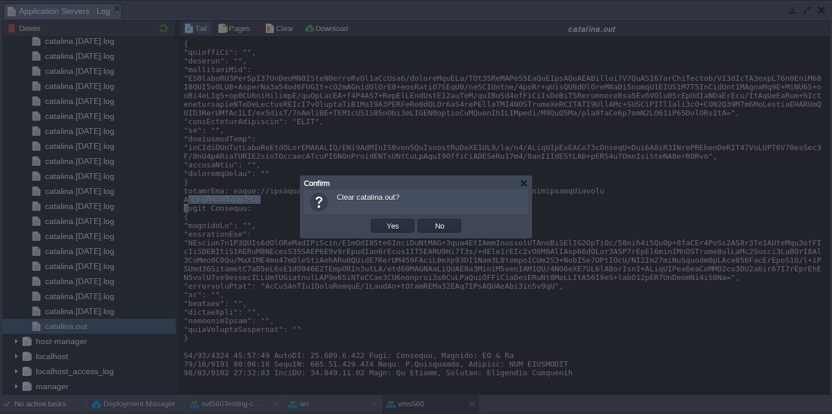
click at [383, 221] on button "Yes" at bounding box center [393, 226] width 20 height 10
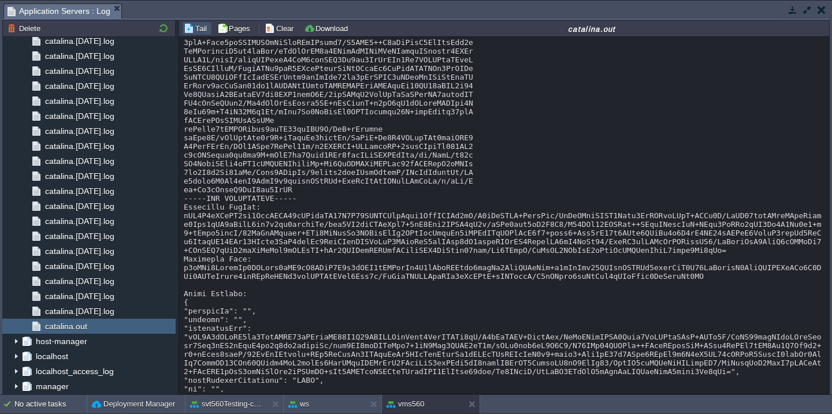
scroll to position [0, 0]
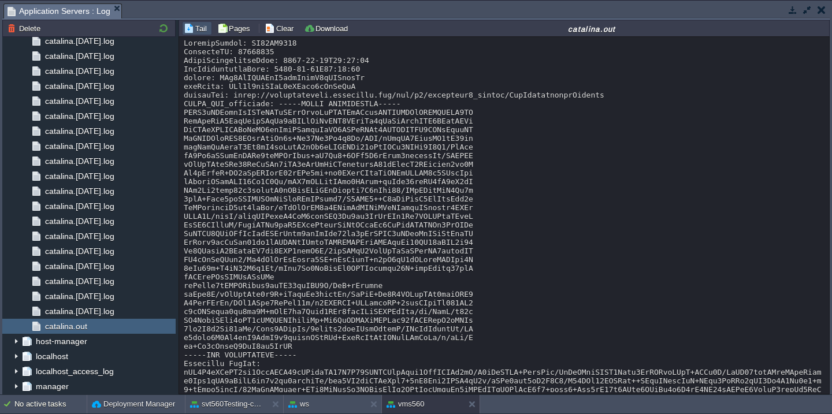
click at [285, 79] on div at bounding box center [504, 398] width 641 height 719
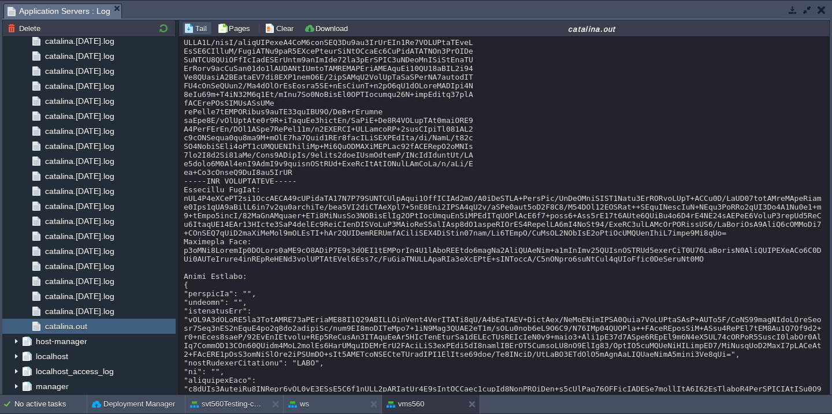
scroll to position [389, 0]
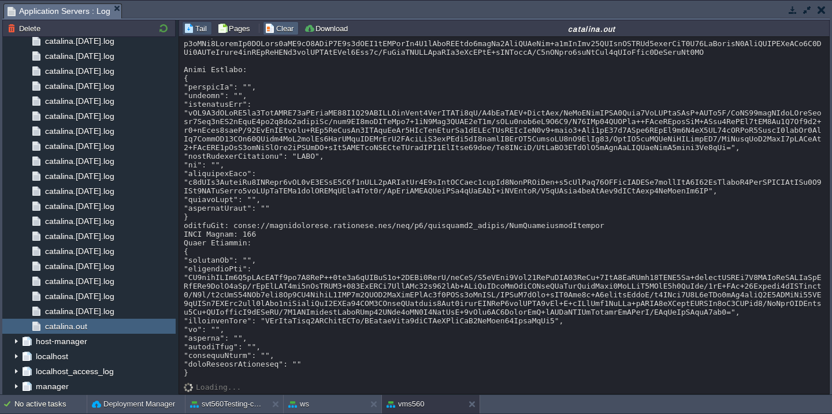
click at [287, 33] on button "Clear" at bounding box center [281, 28] width 32 height 10
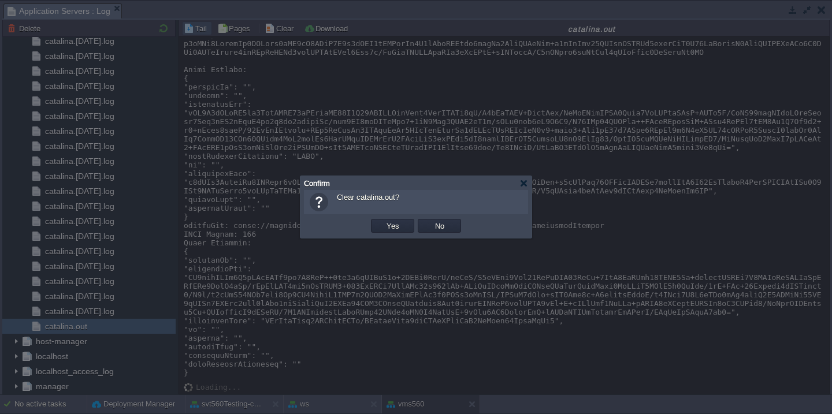
click at [383, 221] on button "Yes" at bounding box center [393, 226] width 20 height 10
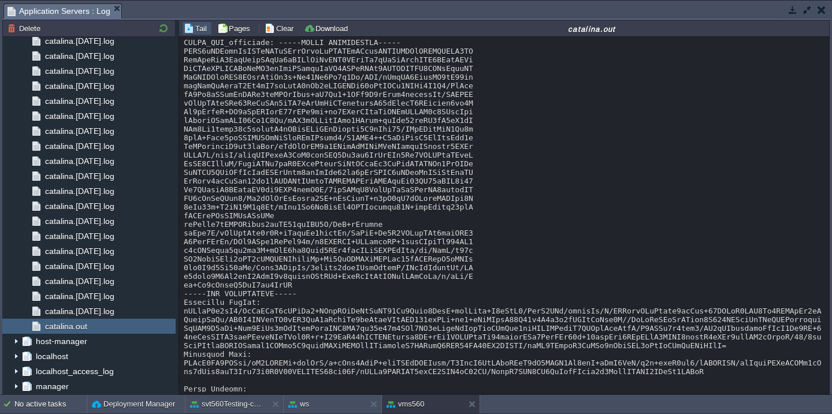
scroll to position [35, 0]
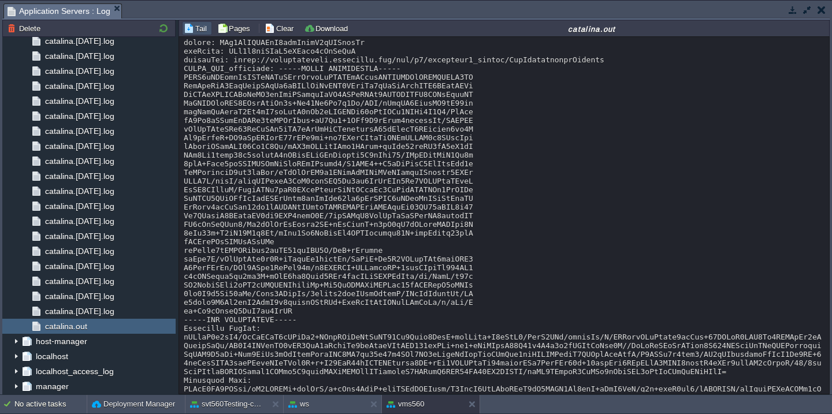
click at [315, 83] on div at bounding box center [504, 362] width 641 height 719
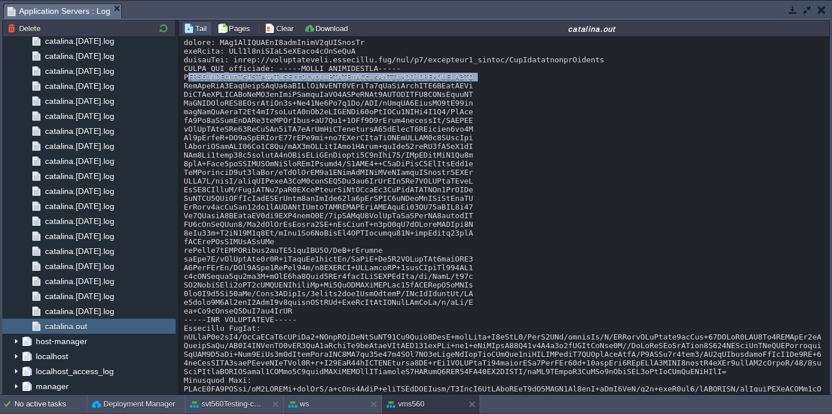
click at [315, 83] on div at bounding box center [504, 362] width 641 height 719
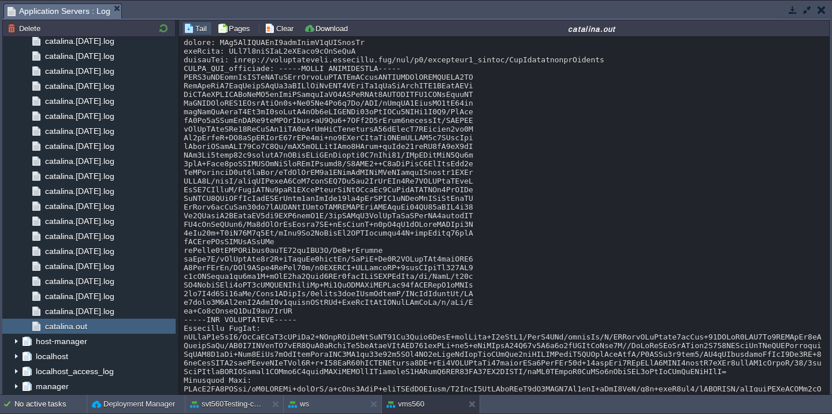
click at [326, 77] on div at bounding box center [504, 375] width 641 height 745
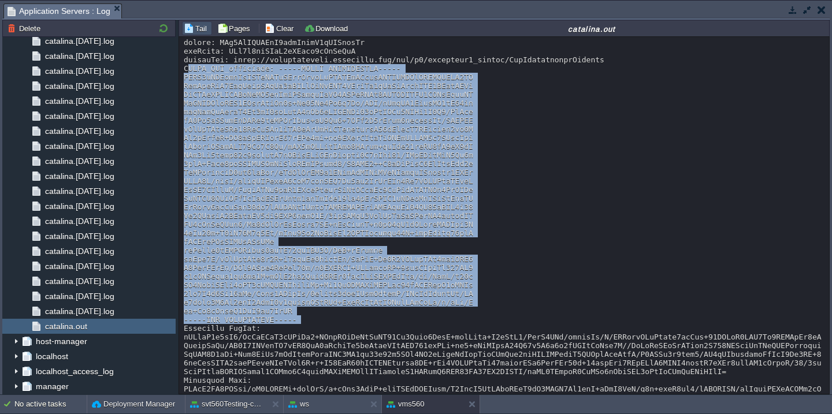
drag, startPoint x: 300, startPoint y: 329, endPoint x: 183, endPoint y: 79, distance: 276.0
click at [184, 79] on div at bounding box center [504, 375] width 641 height 745
copy div "ICICI_UAT_publiccer: -----BEGIN CERTIFICATE----- MIIE7jCCAtagAwIBAgIIWmFBujLqyl…"
